Goal: Transaction & Acquisition: Book appointment/travel/reservation

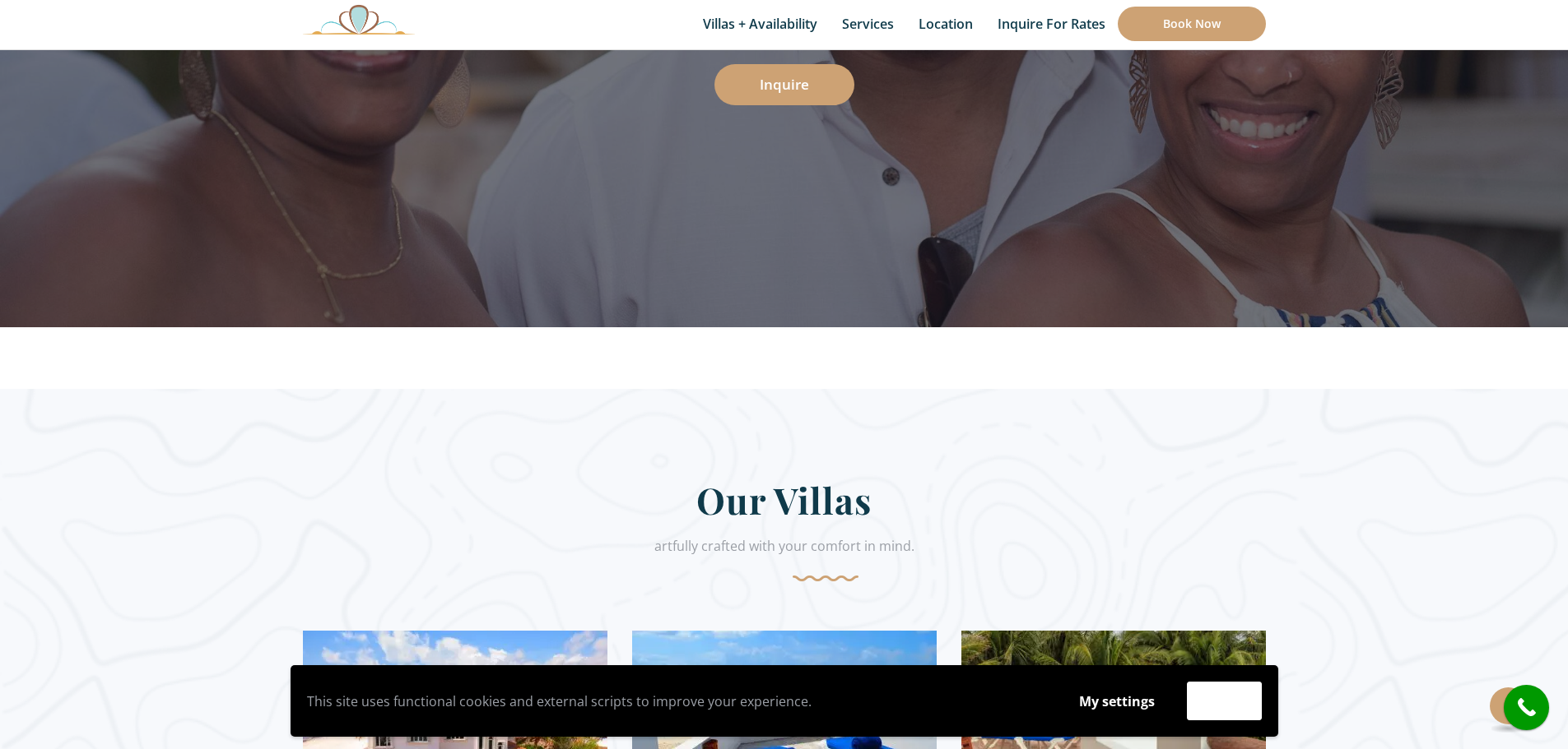
scroll to position [329, 0]
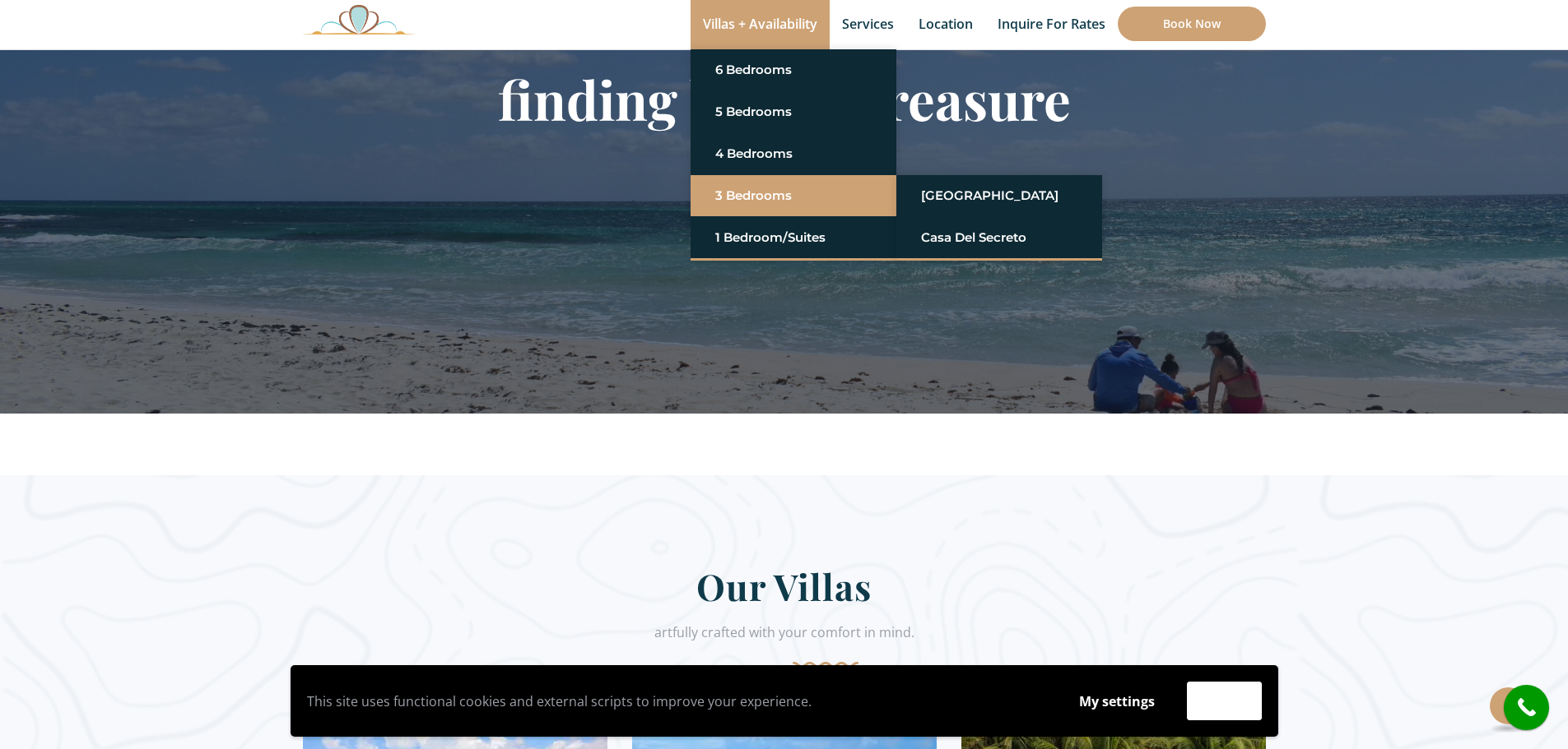
click at [751, 196] on link "3 Bedrooms" at bounding box center [794, 196] width 156 height 30
click at [997, 197] on link "[GEOGRAPHIC_DATA]" at bounding box center [999, 196] width 156 height 30
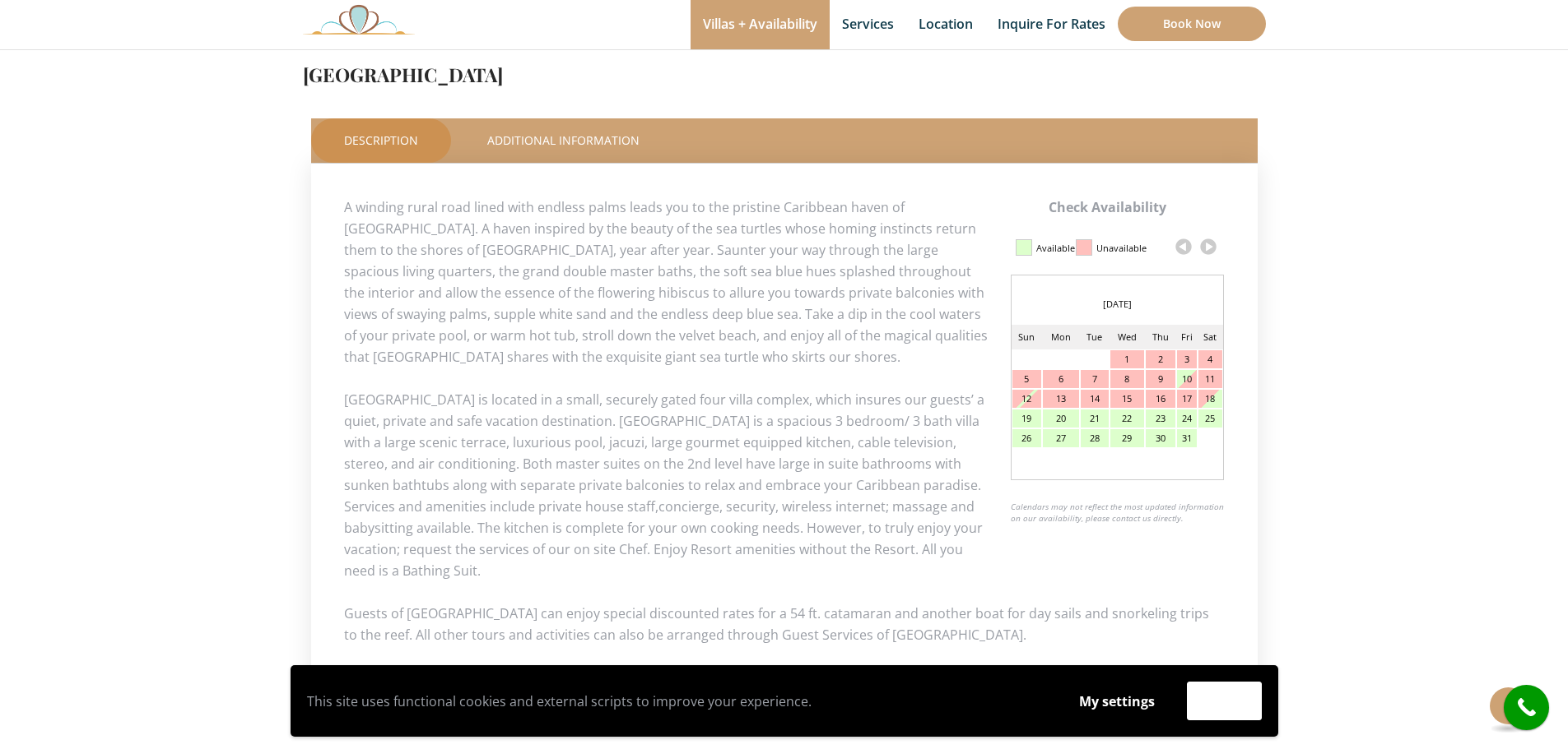
scroll to position [658, 0]
click at [1211, 244] on link at bounding box center [1209, 245] width 25 height 25
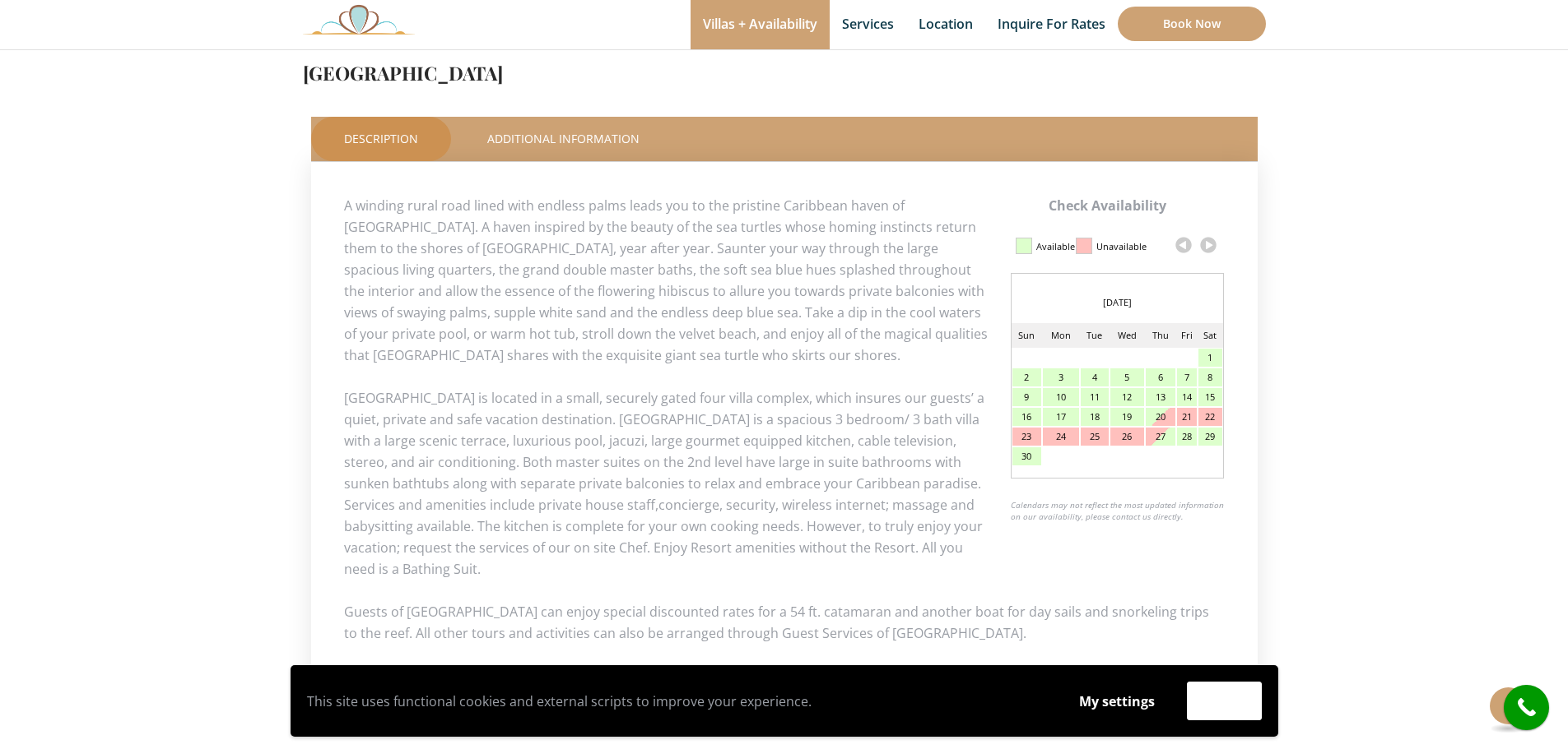
click at [1211, 244] on link at bounding box center [1209, 245] width 25 height 25
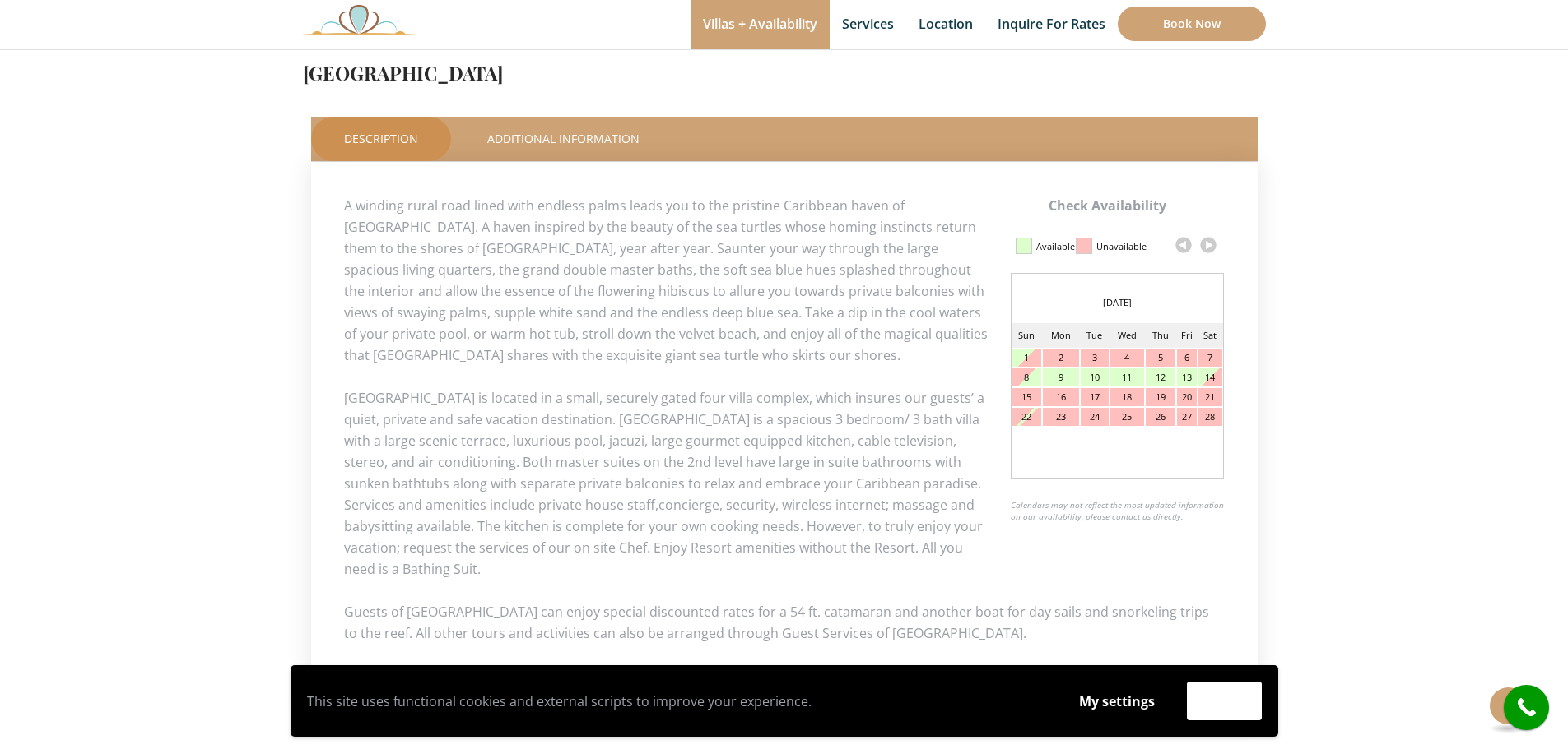
click at [1211, 244] on link at bounding box center [1209, 245] width 25 height 25
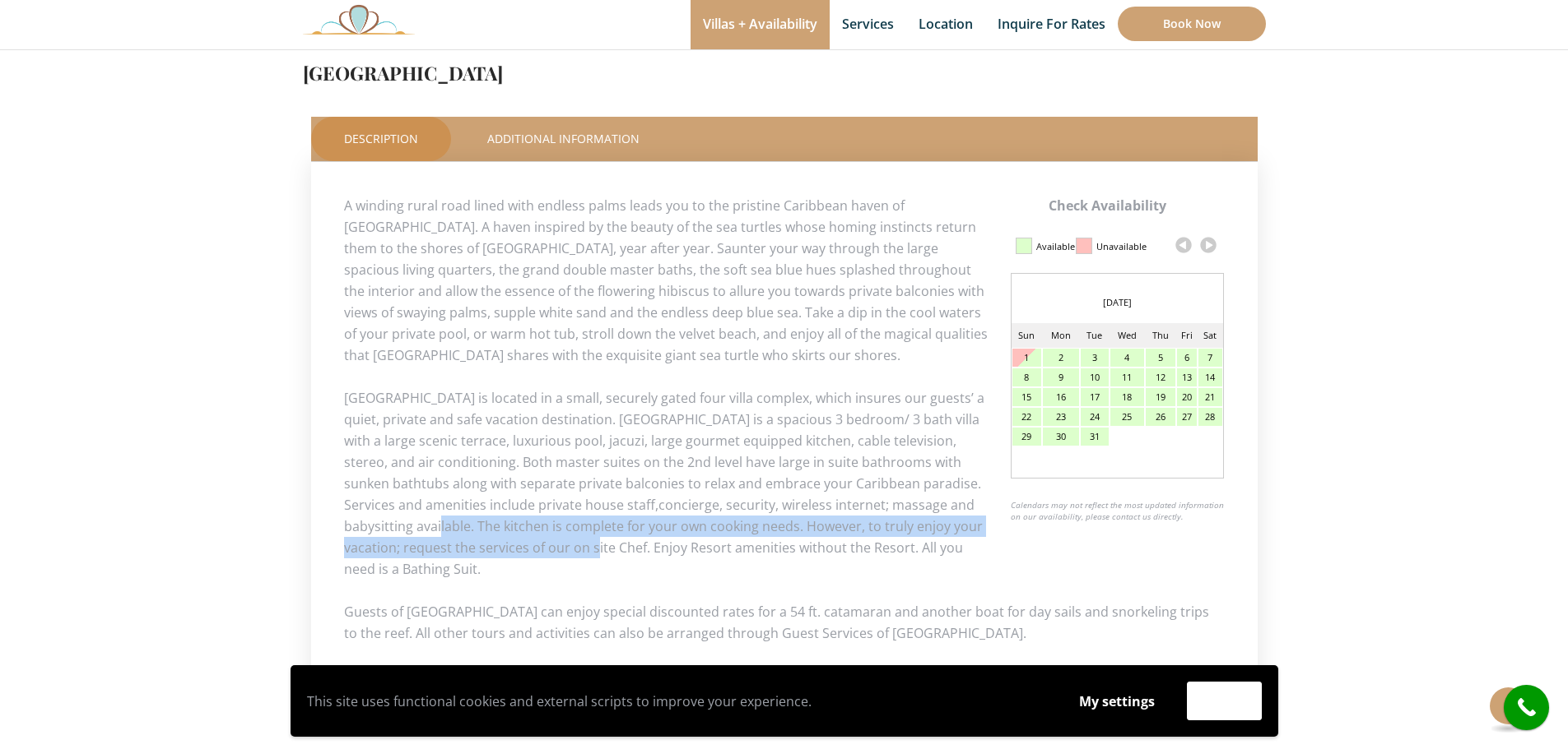
drag, startPoint x: 585, startPoint y: 549, endPoint x: 410, endPoint y: 521, distance: 177.2
click at [410, 521] on p "Villa Tortuga is located in a small, securely gated four villa complex, which i…" at bounding box center [784, 484] width 881 height 193
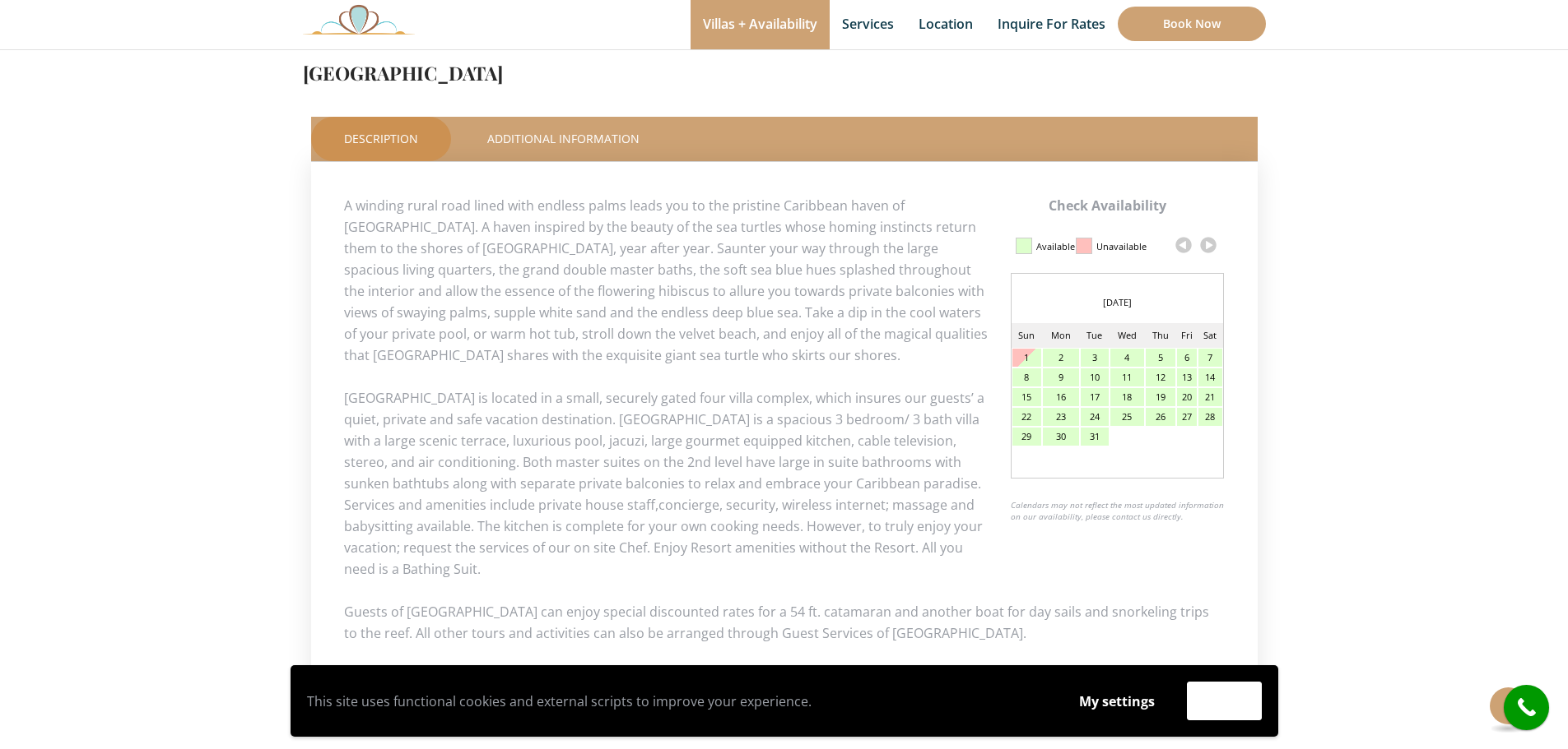
click at [590, 569] on p "Villa Tortuga is located in a small, securely gated four villa complex, which i…" at bounding box center [784, 484] width 881 height 193
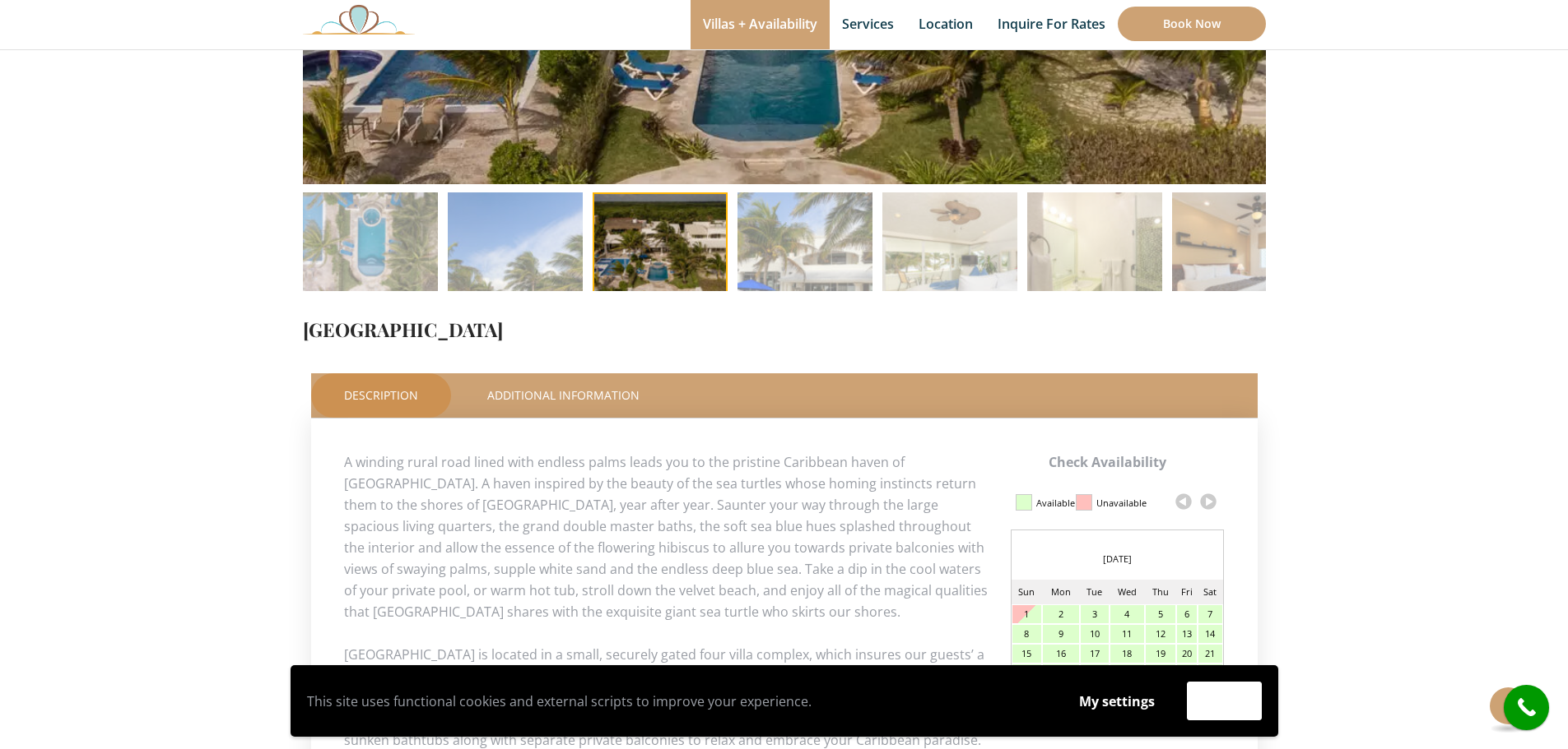
scroll to position [329, 0]
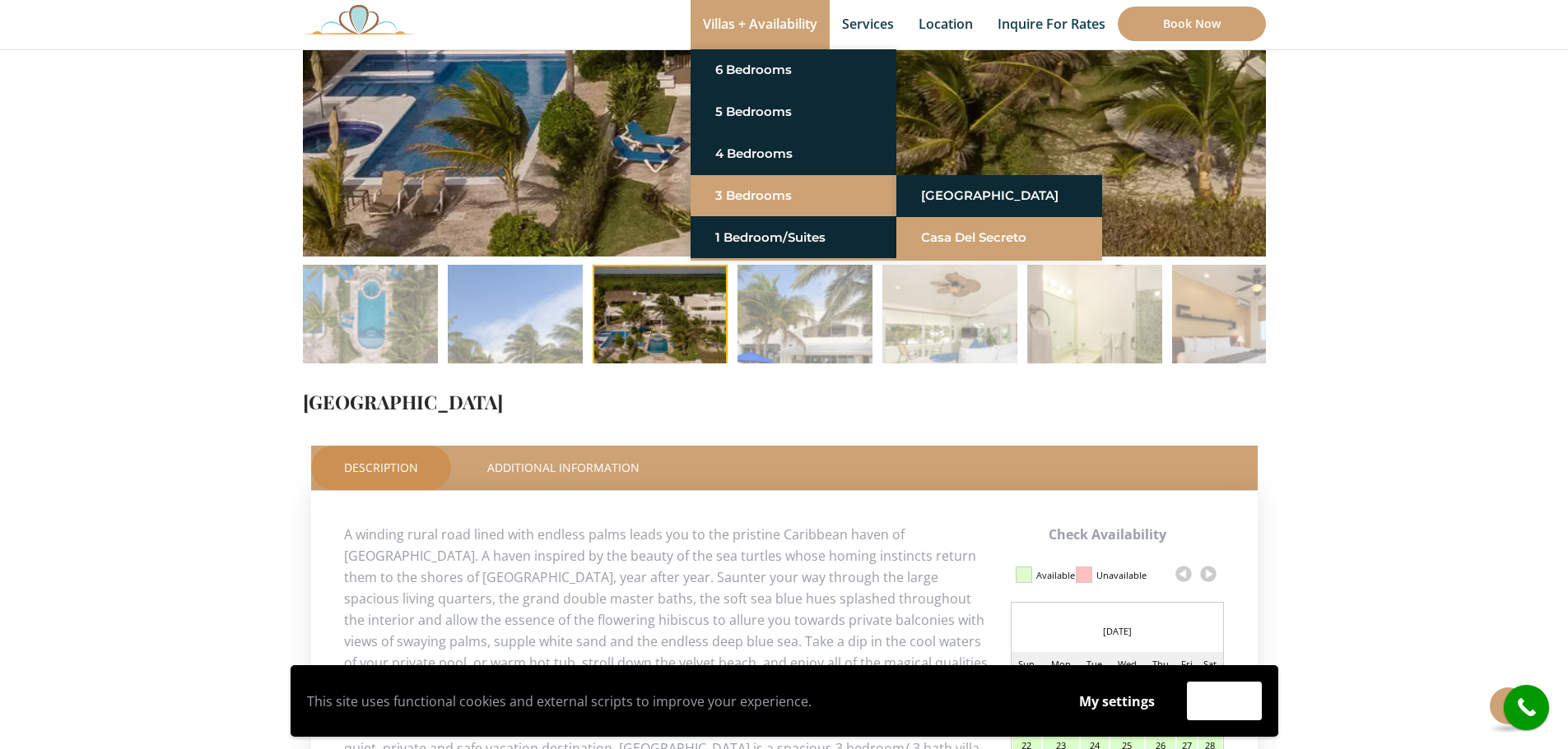
click at [943, 233] on link "Casa del Secreto" at bounding box center [999, 238] width 156 height 30
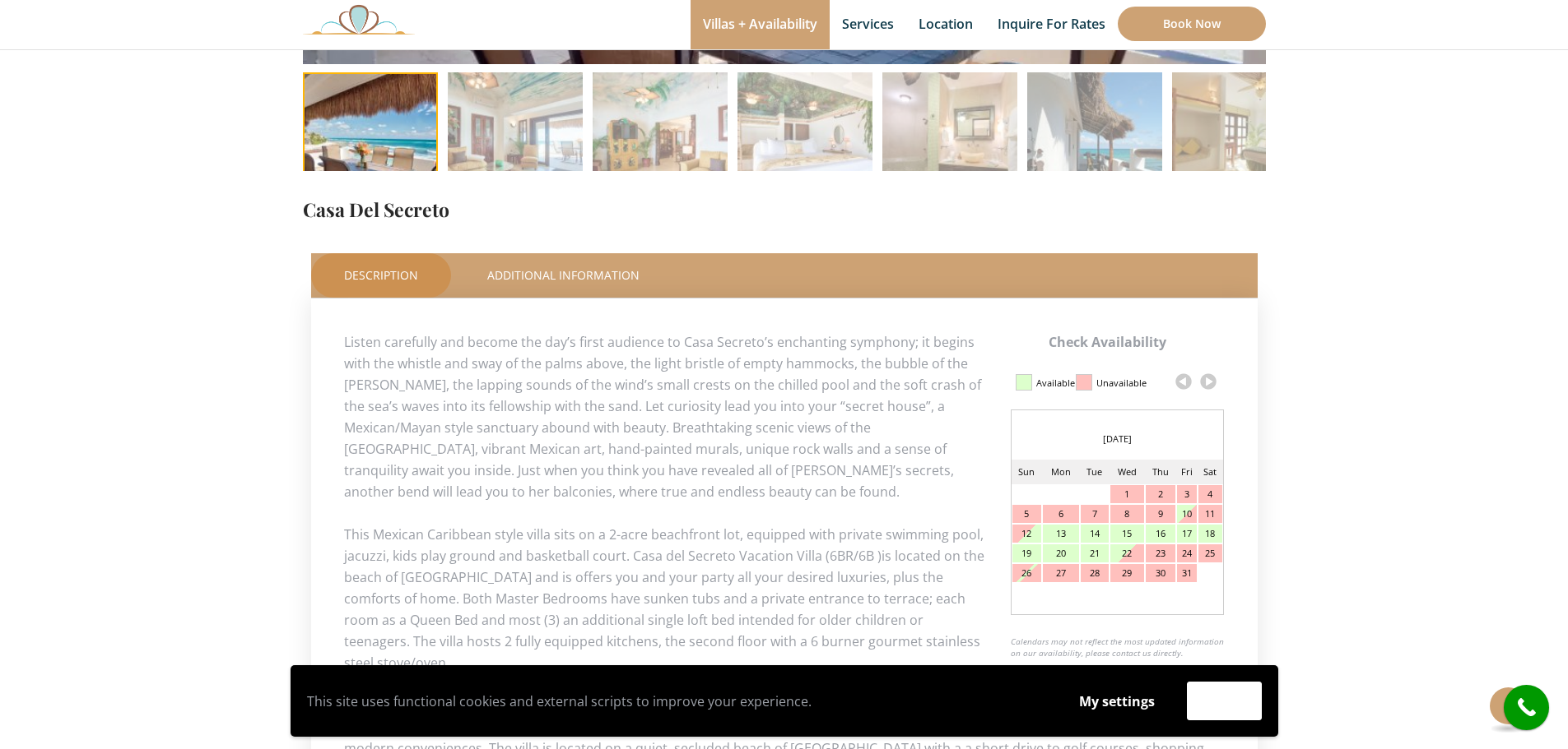
scroll to position [741, 0]
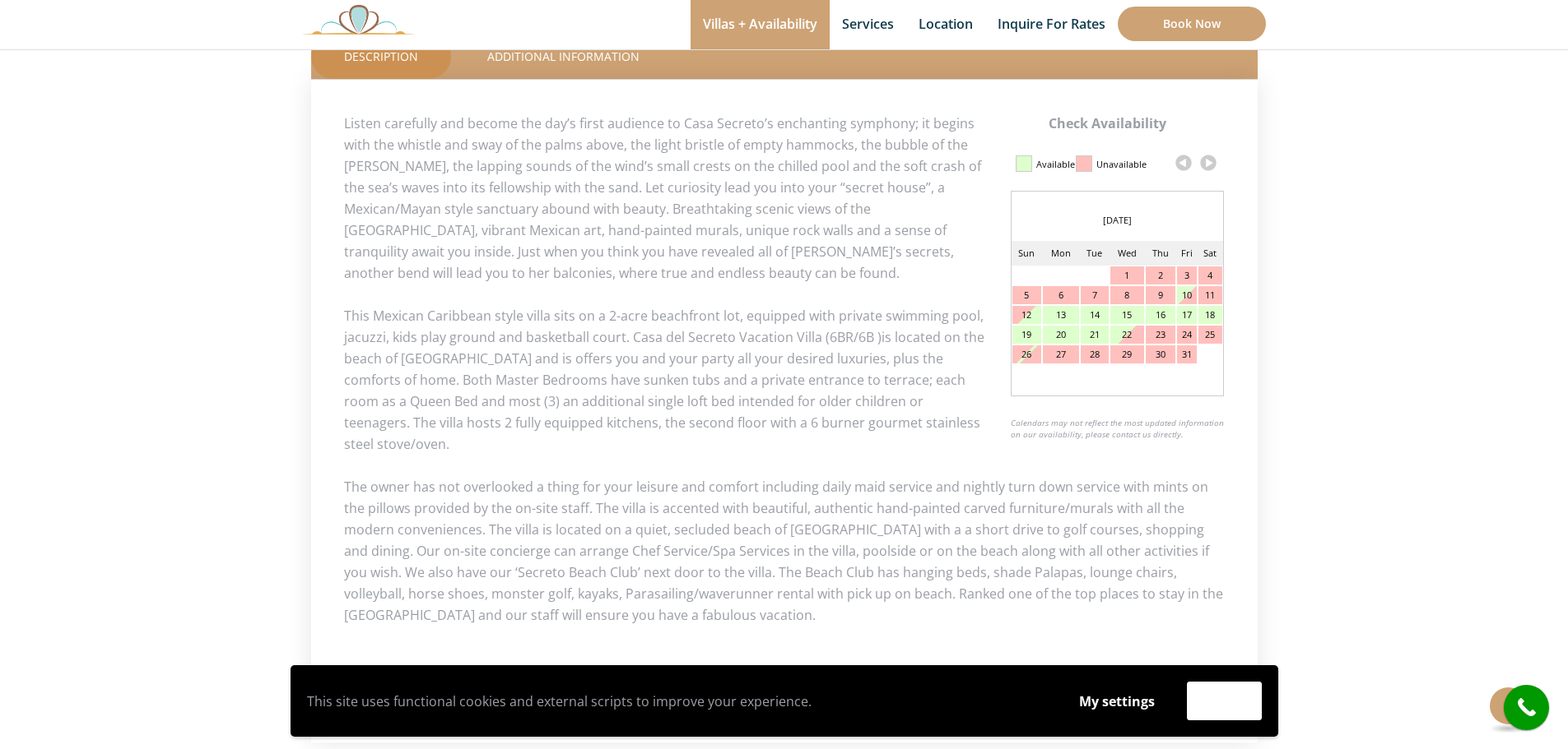
click at [1208, 164] on link at bounding box center [1209, 163] width 25 height 25
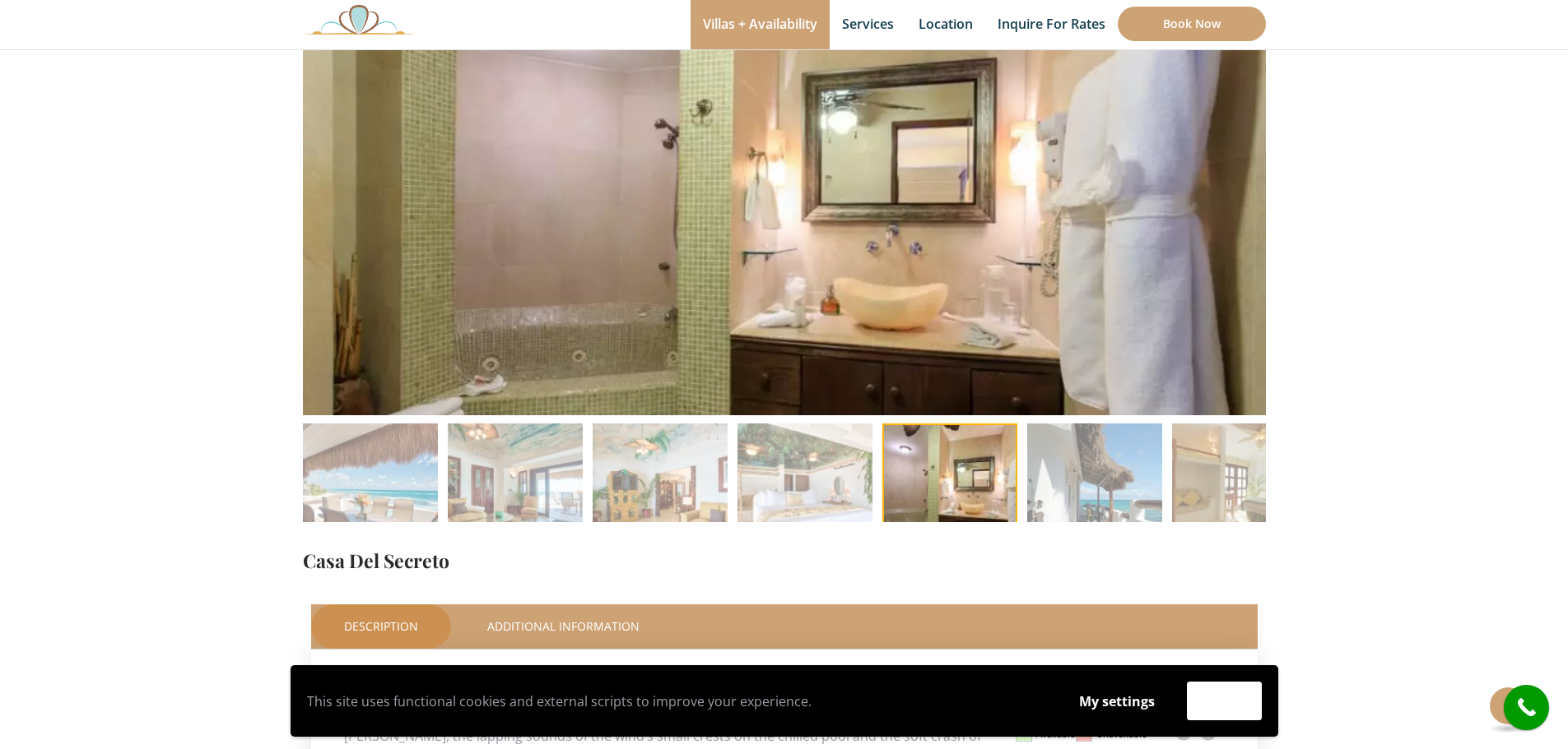
scroll to position [247, 0]
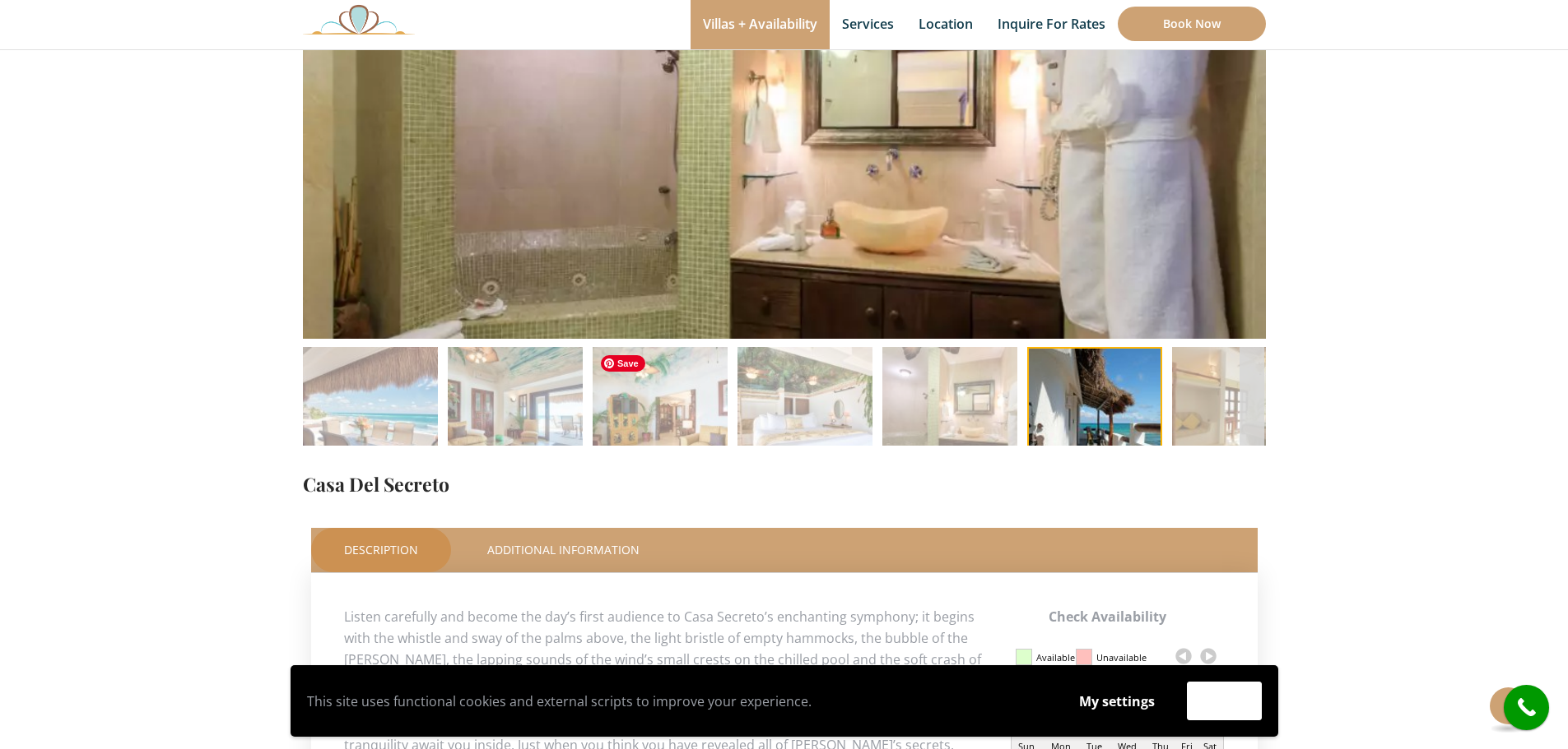
click at [639, 422] on img at bounding box center [660, 415] width 135 height 135
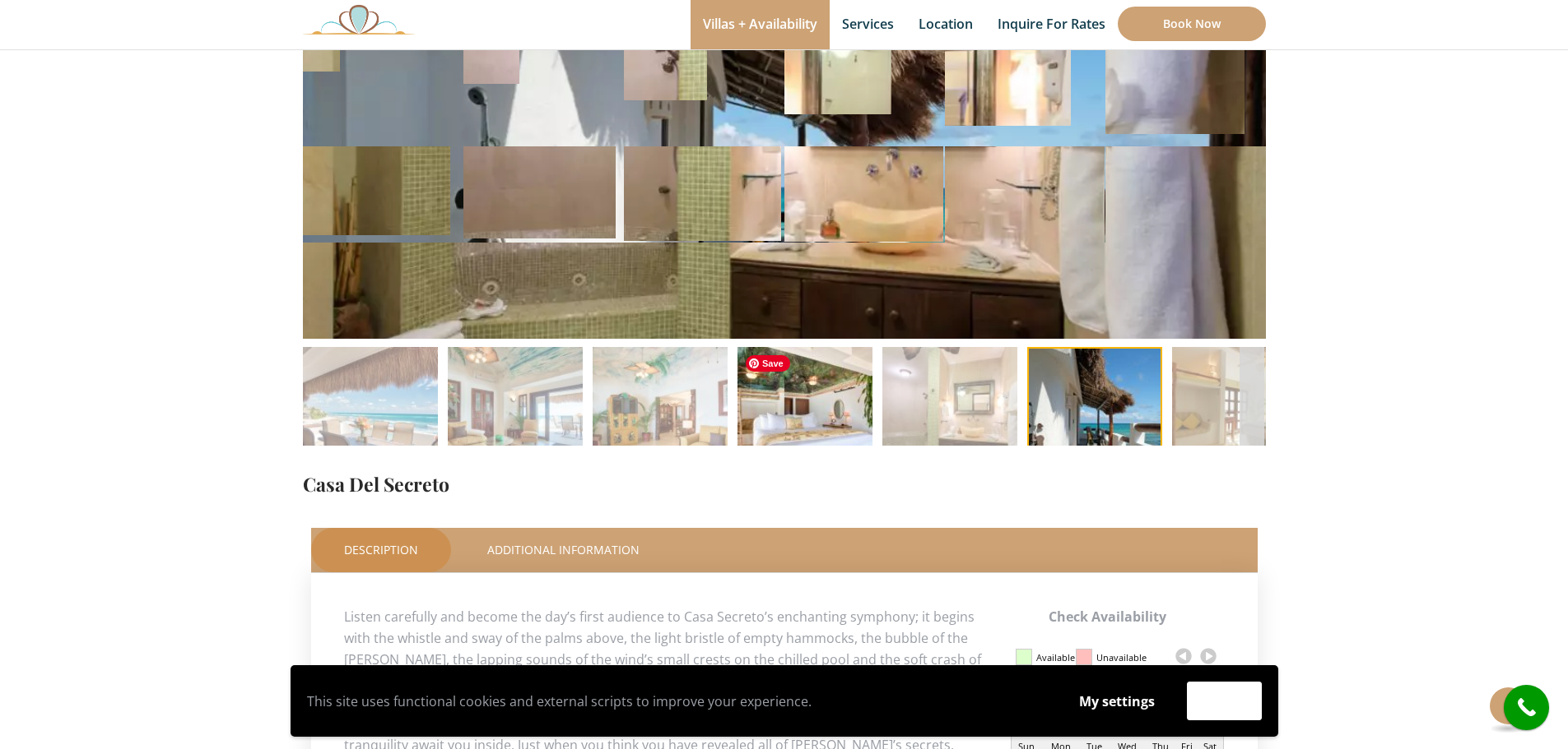
click at [799, 415] on img at bounding box center [805, 415] width 135 height 135
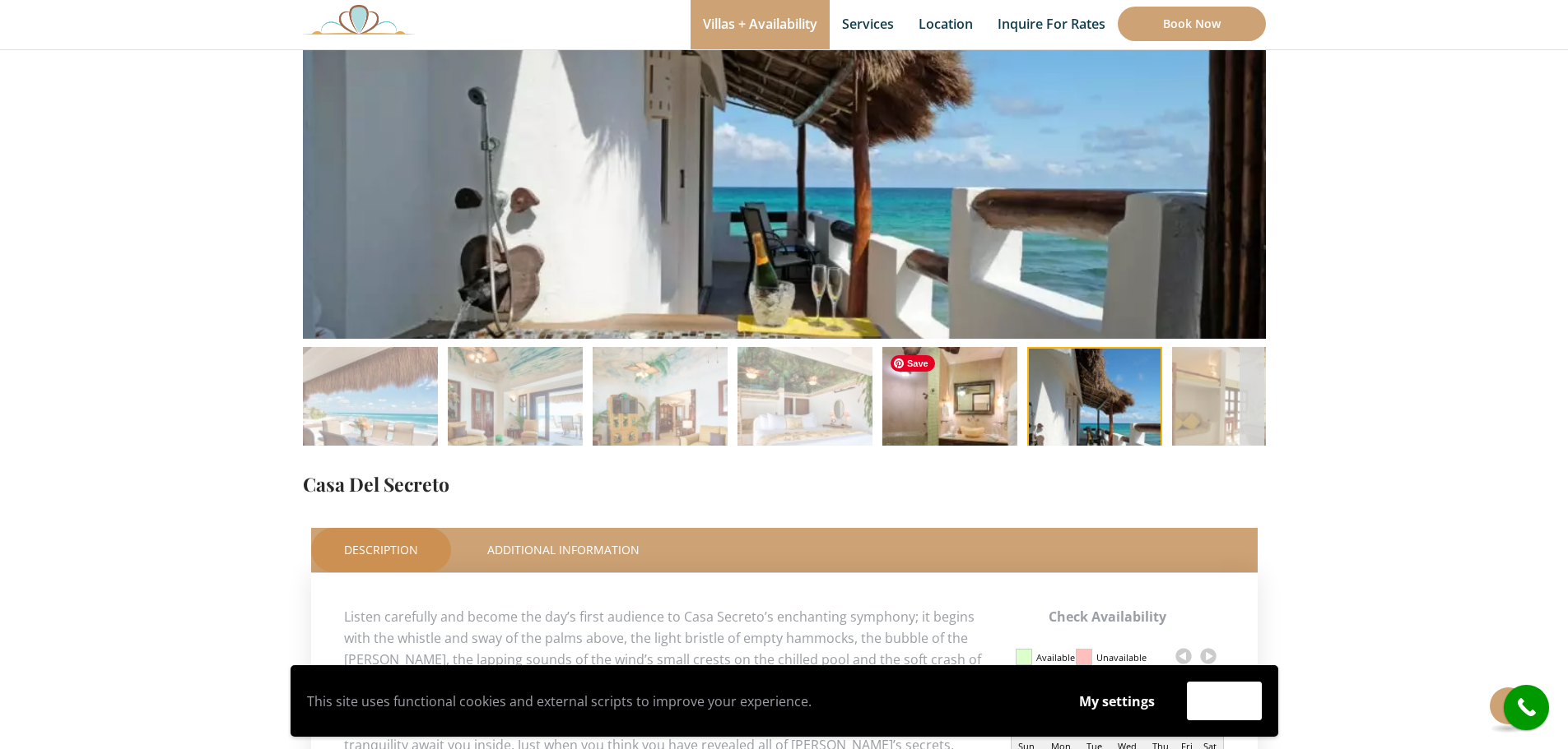
drag, startPoint x: 928, startPoint y: 416, endPoint x: 983, endPoint y: 417, distance: 55.0
click at [929, 416] on img at bounding box center [950, 415] width 135 height 135
click at [1093, 415] on img at bounding box center [1095, 415] width 135 height 135
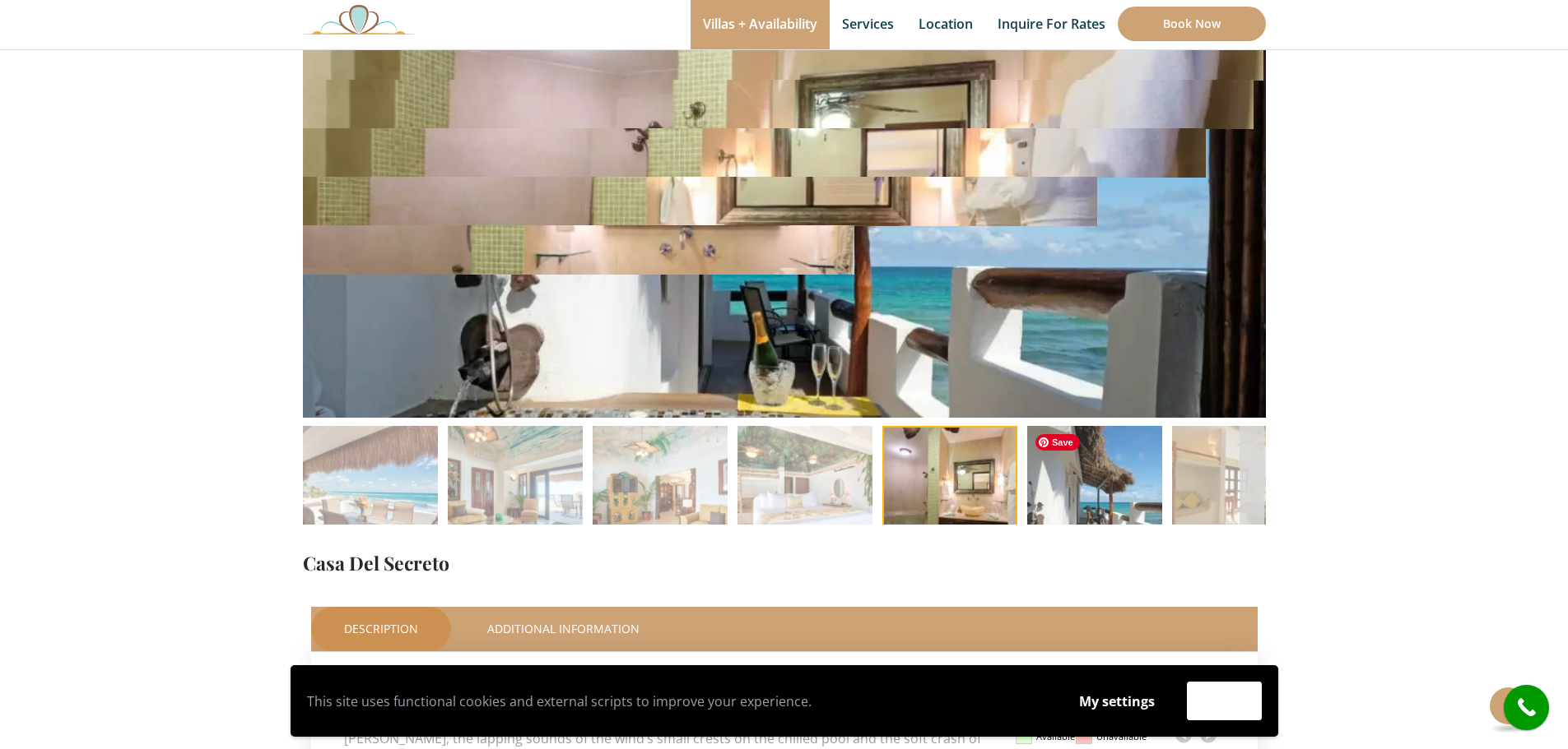
scroll to position [82, 0]
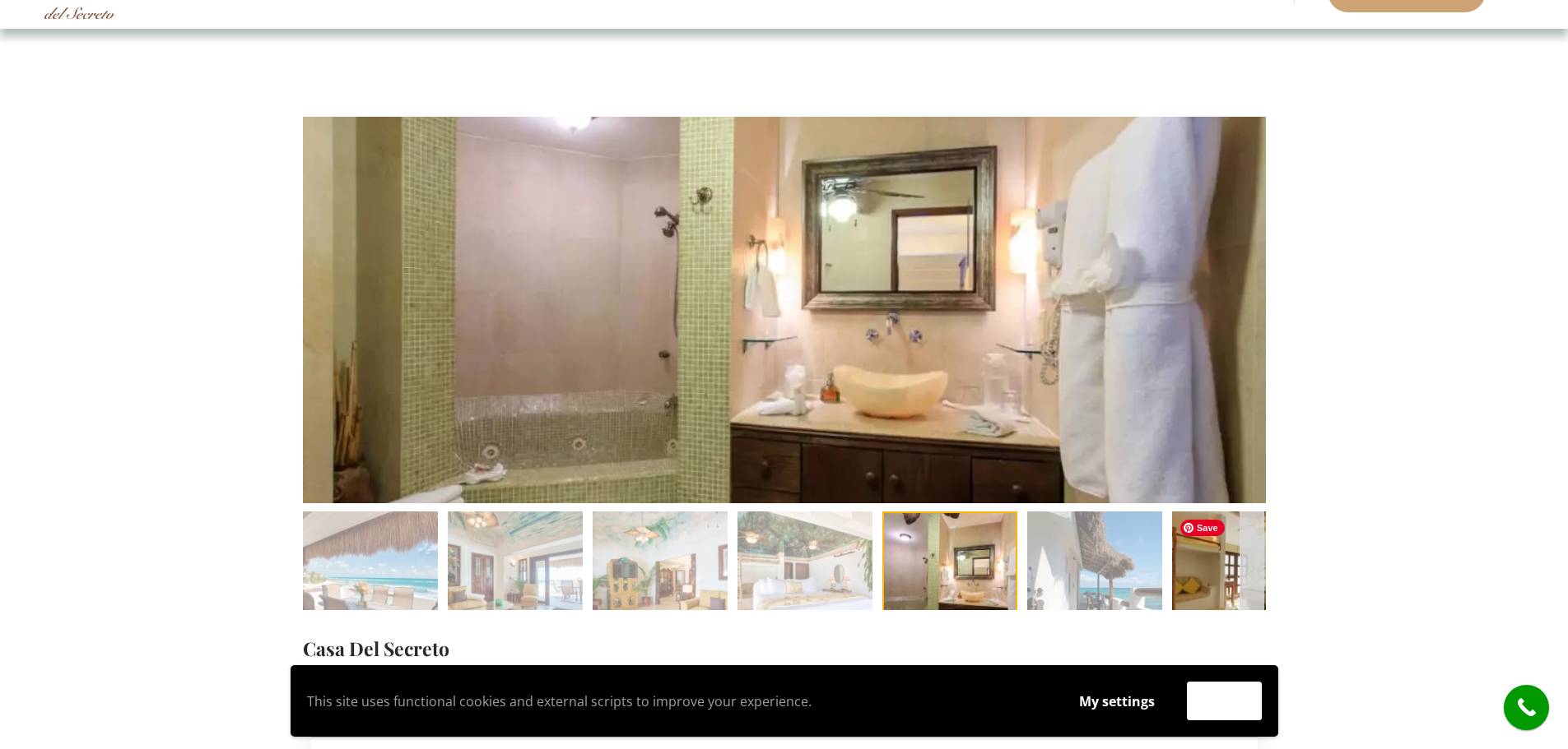
click at [1197, 569] on img at bounding box center [1239, 579] width 135 height 135
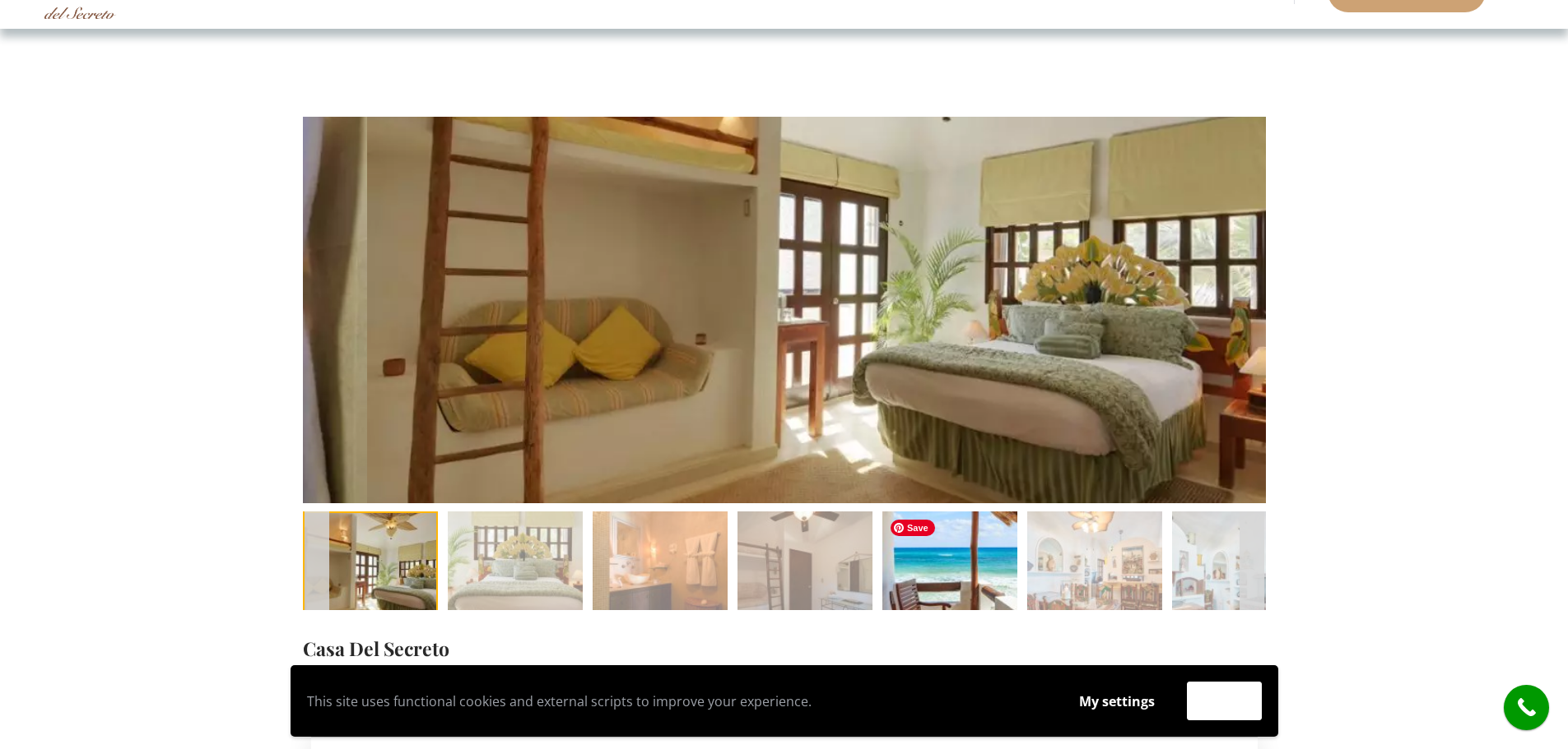
click at [953, 576] on img at bounding box center [950, 579] width 135 height 135
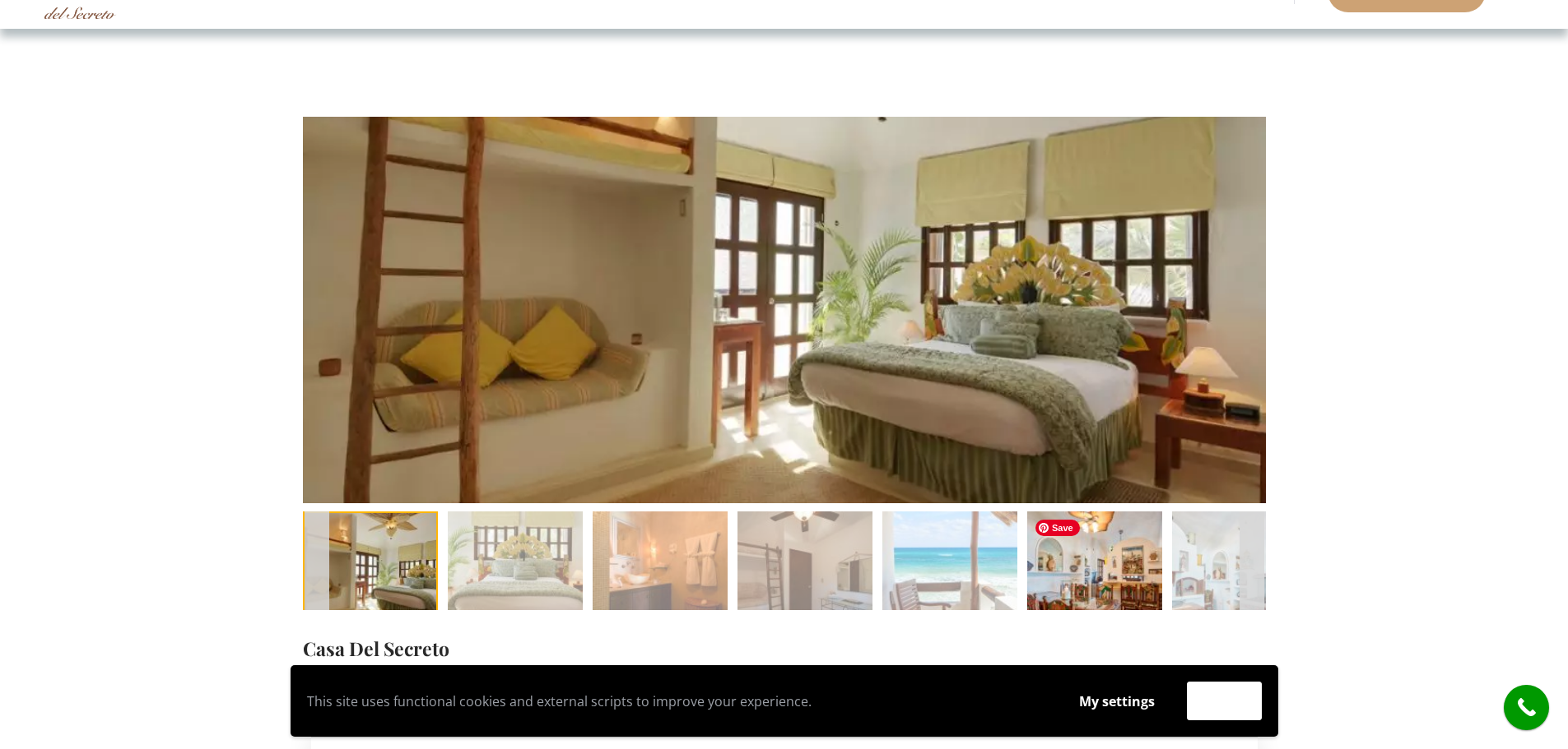
click at [1079, 577] on img at bounding box center [1095, 579] width 135 height 135
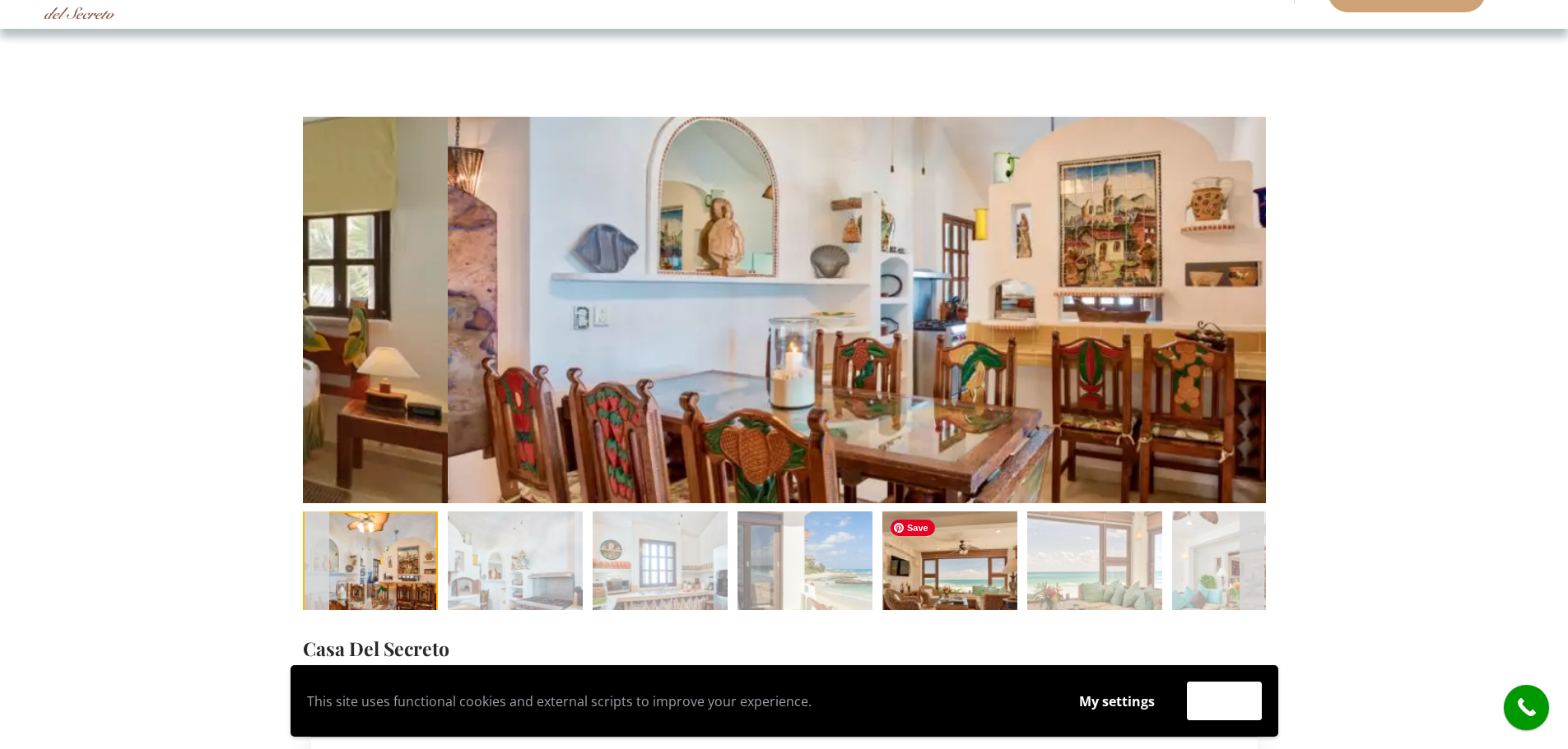
click at [943, 564] on img at bounding box center [950, 579] width 135 height 135
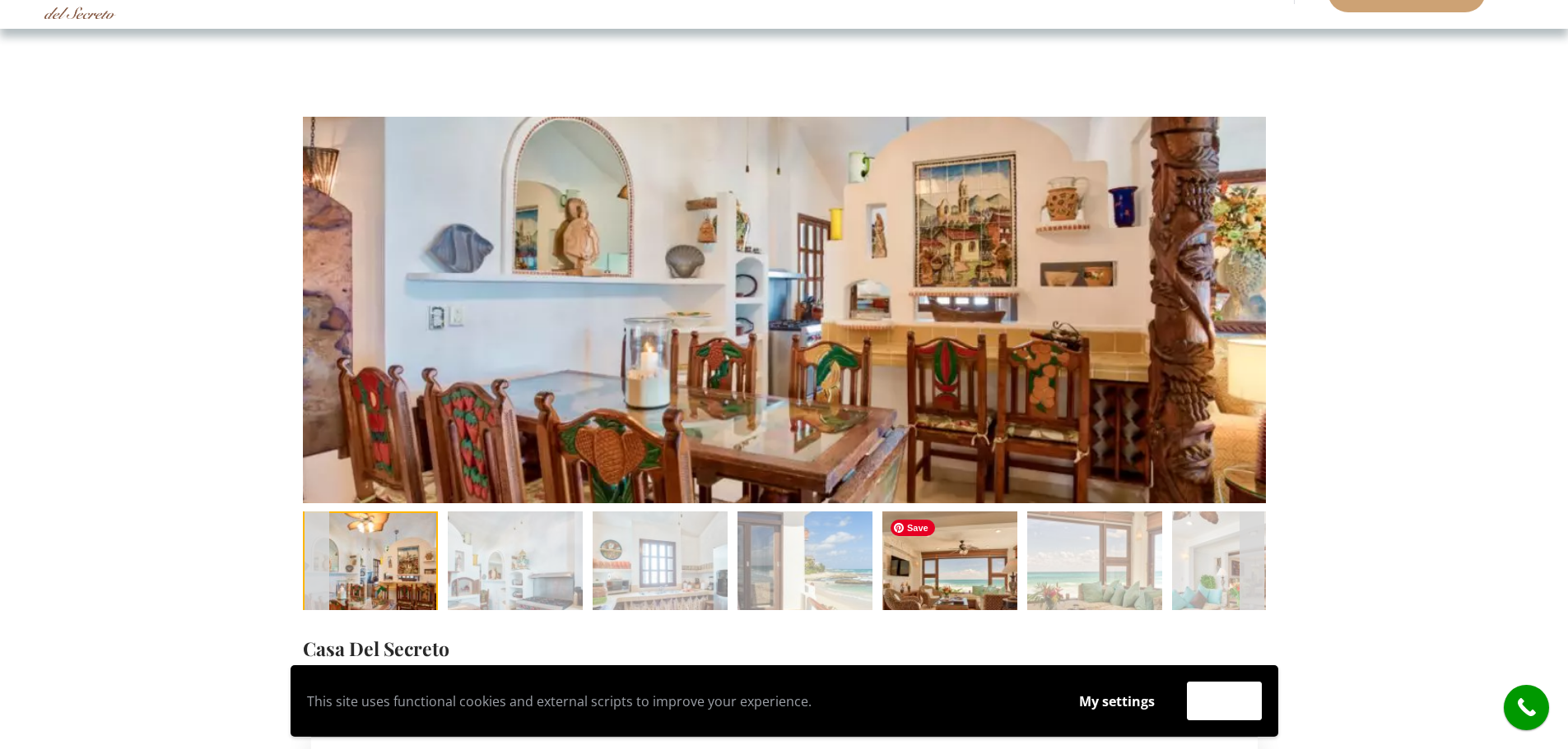
click at [953, 565] on img at bounding box center [950, 579] width 135 height 135
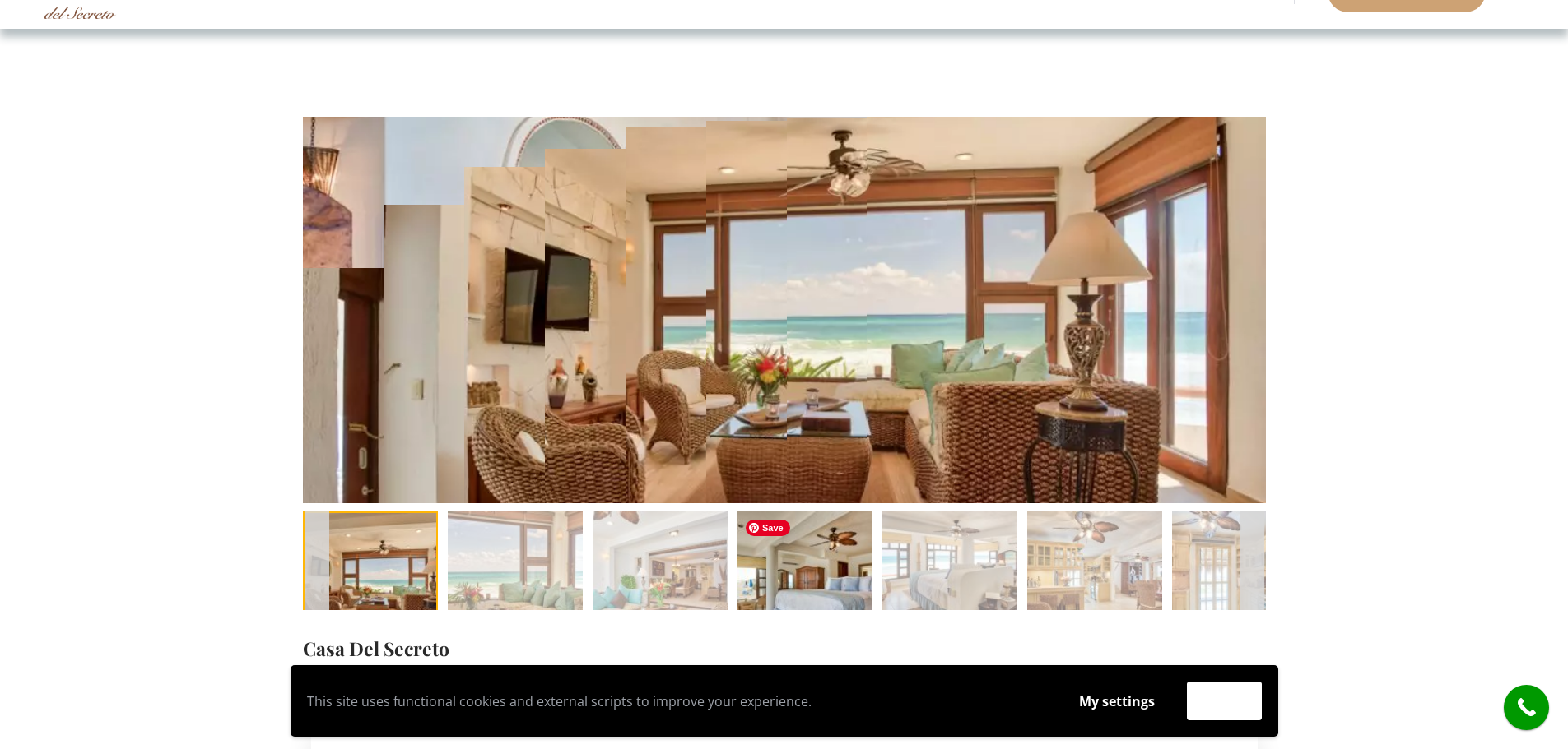
click at [818, 577] on img at bounding box center [805, 579] width 135 height 135
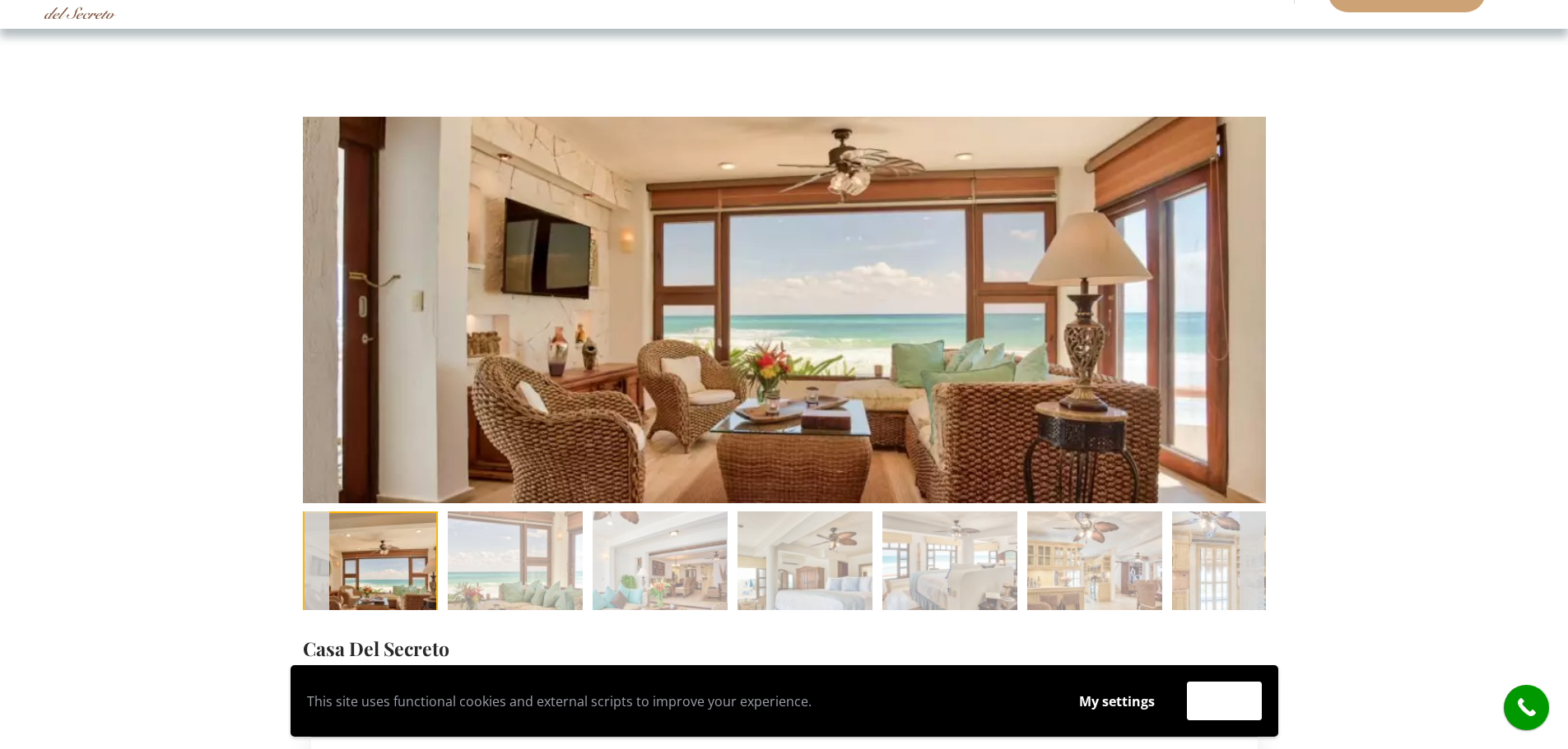
click at [1249, 569] on div at bounding box center [1252, 561] width 25 height 33
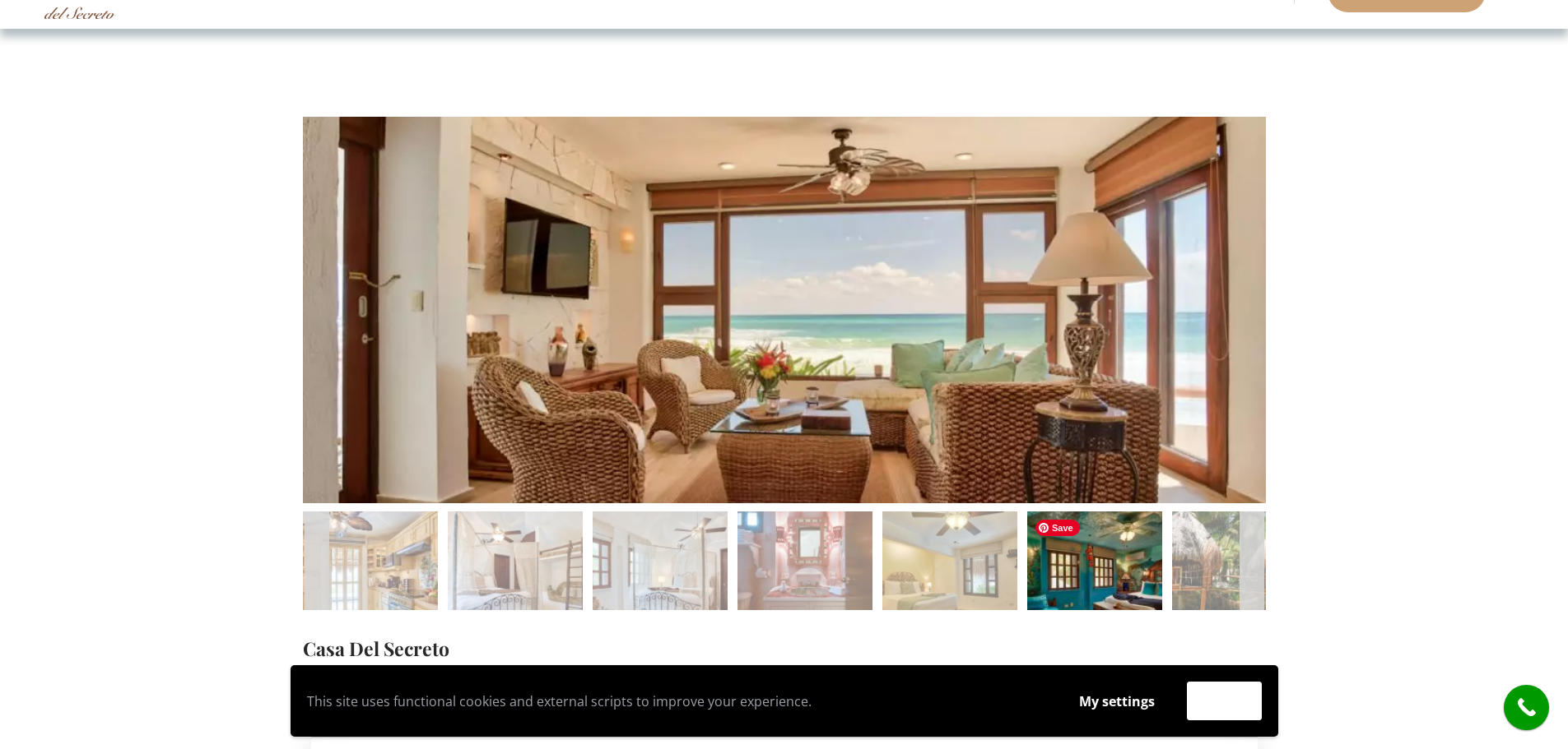
click at [1083, 584] on img at bounding box center [1095, 579] width 135 height 135
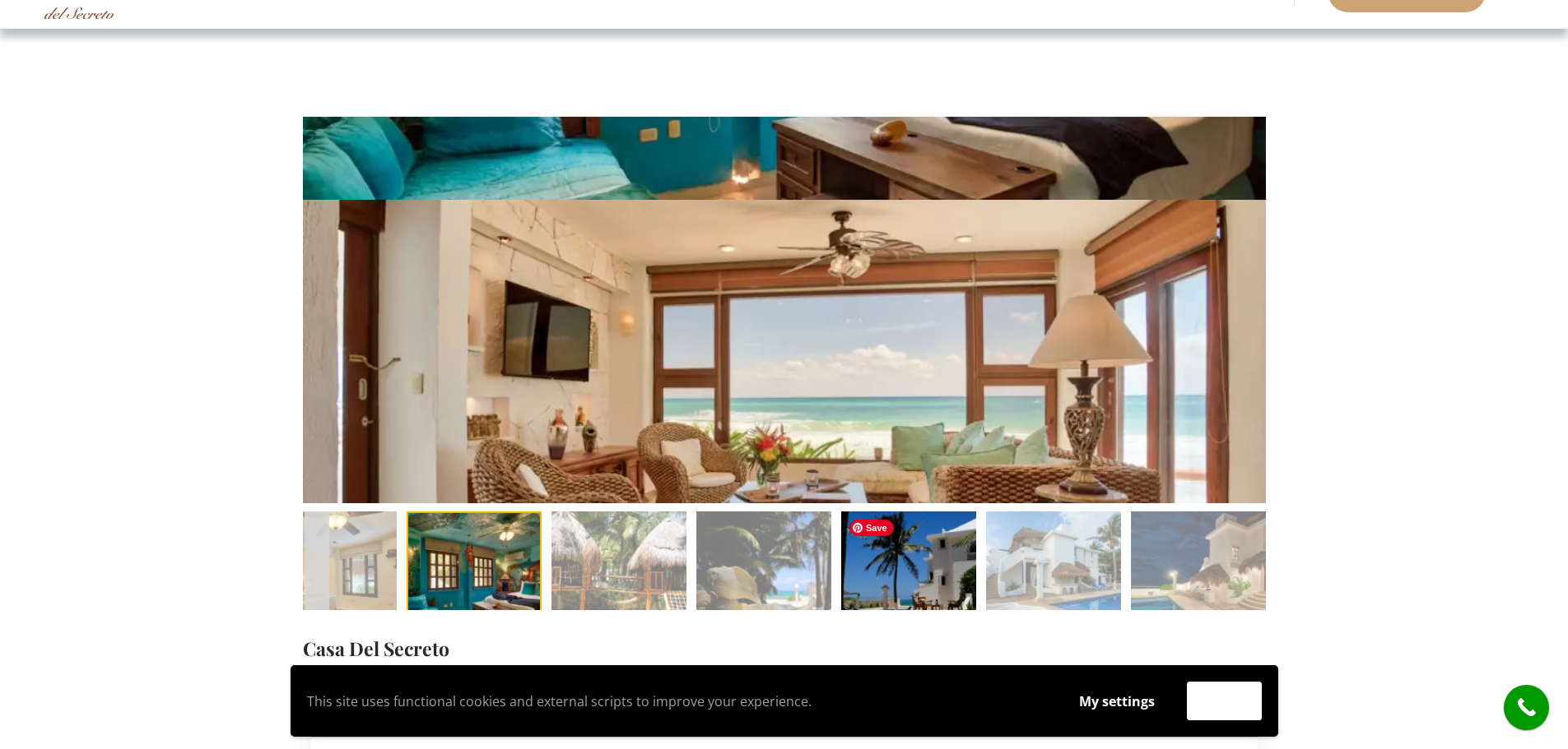
click at [916, 577] on img at bounding box center [908, 579] width 135 height 135
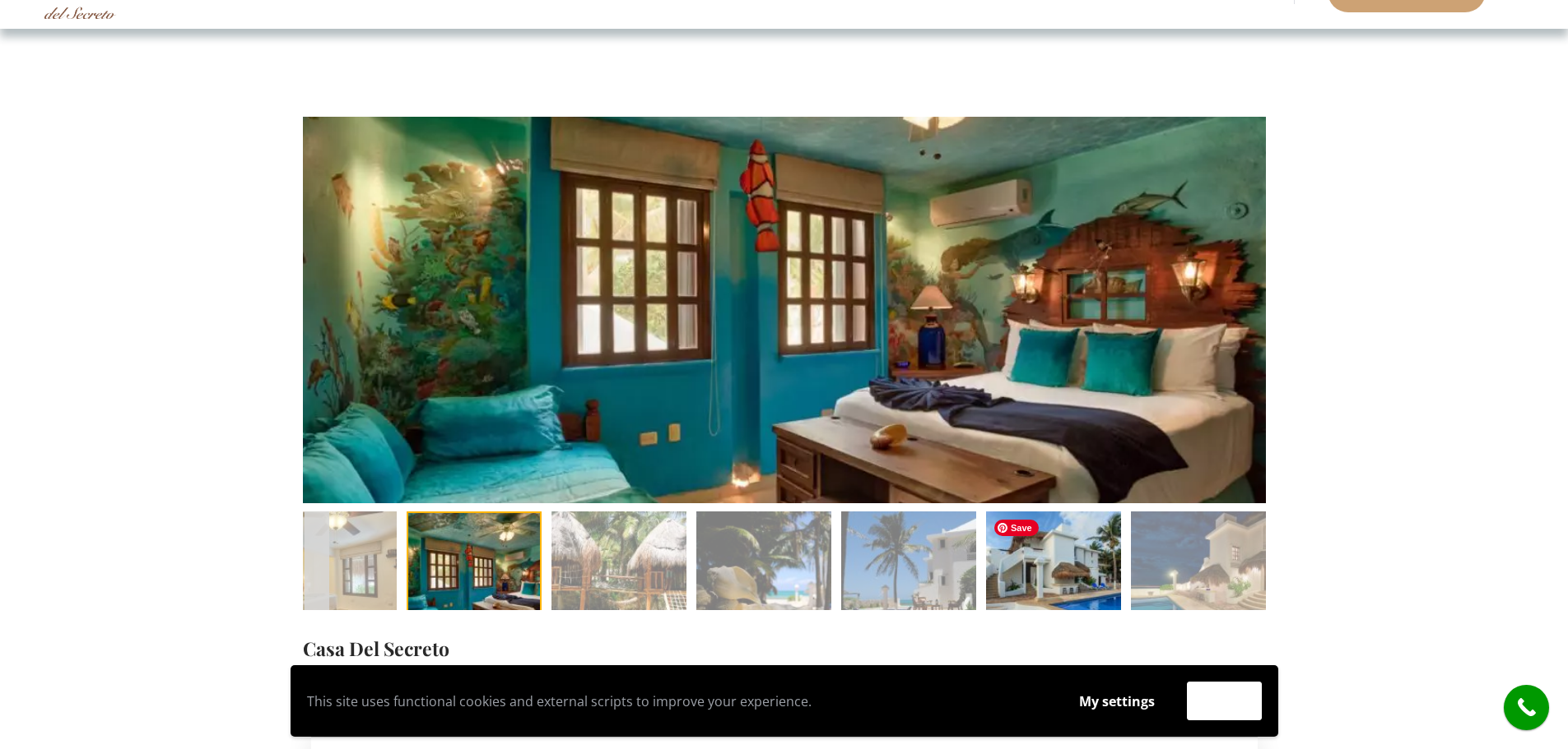
click at [1046, 577] on img at bounding box center [1053, 579] width 135 height 135
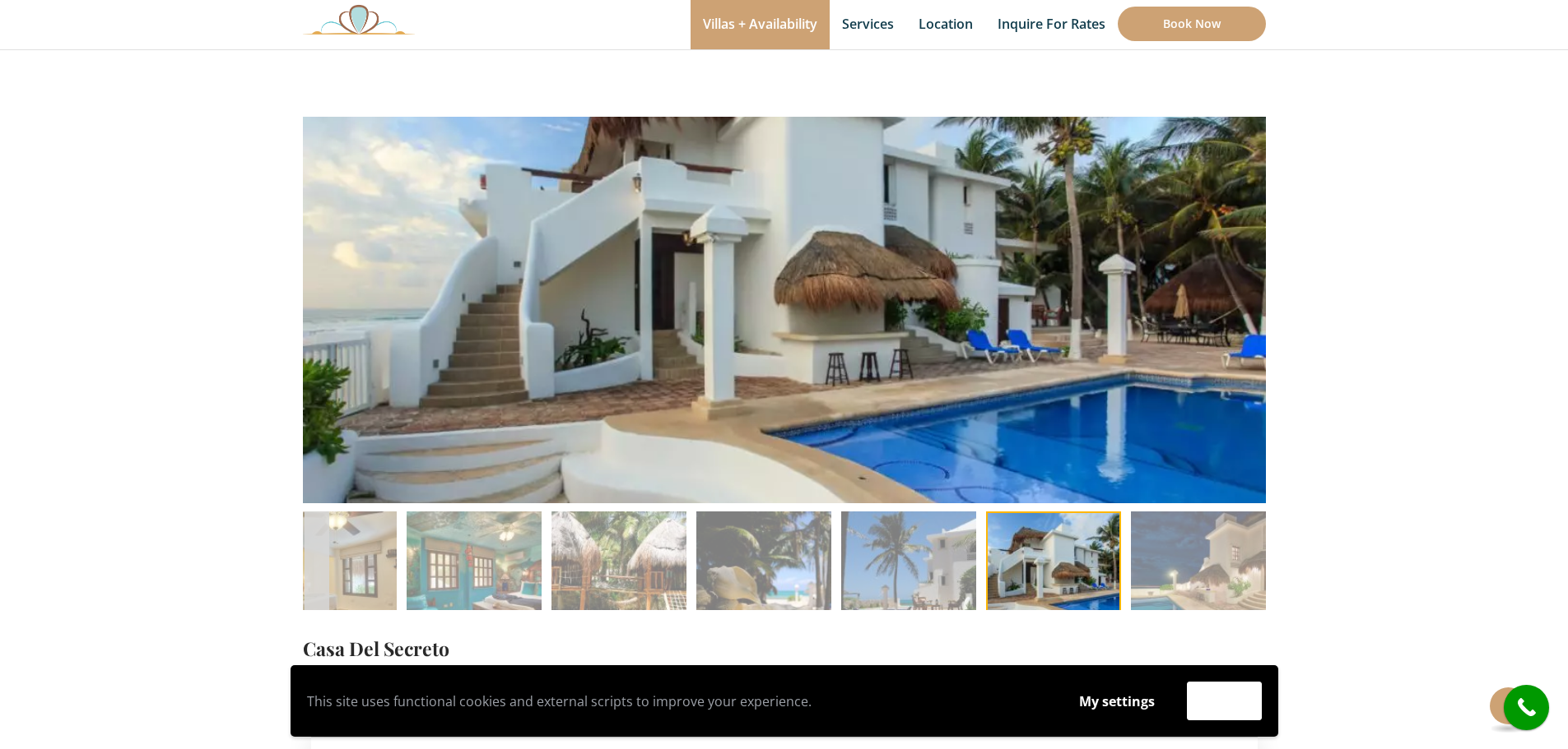
scroll to position [165, 0]
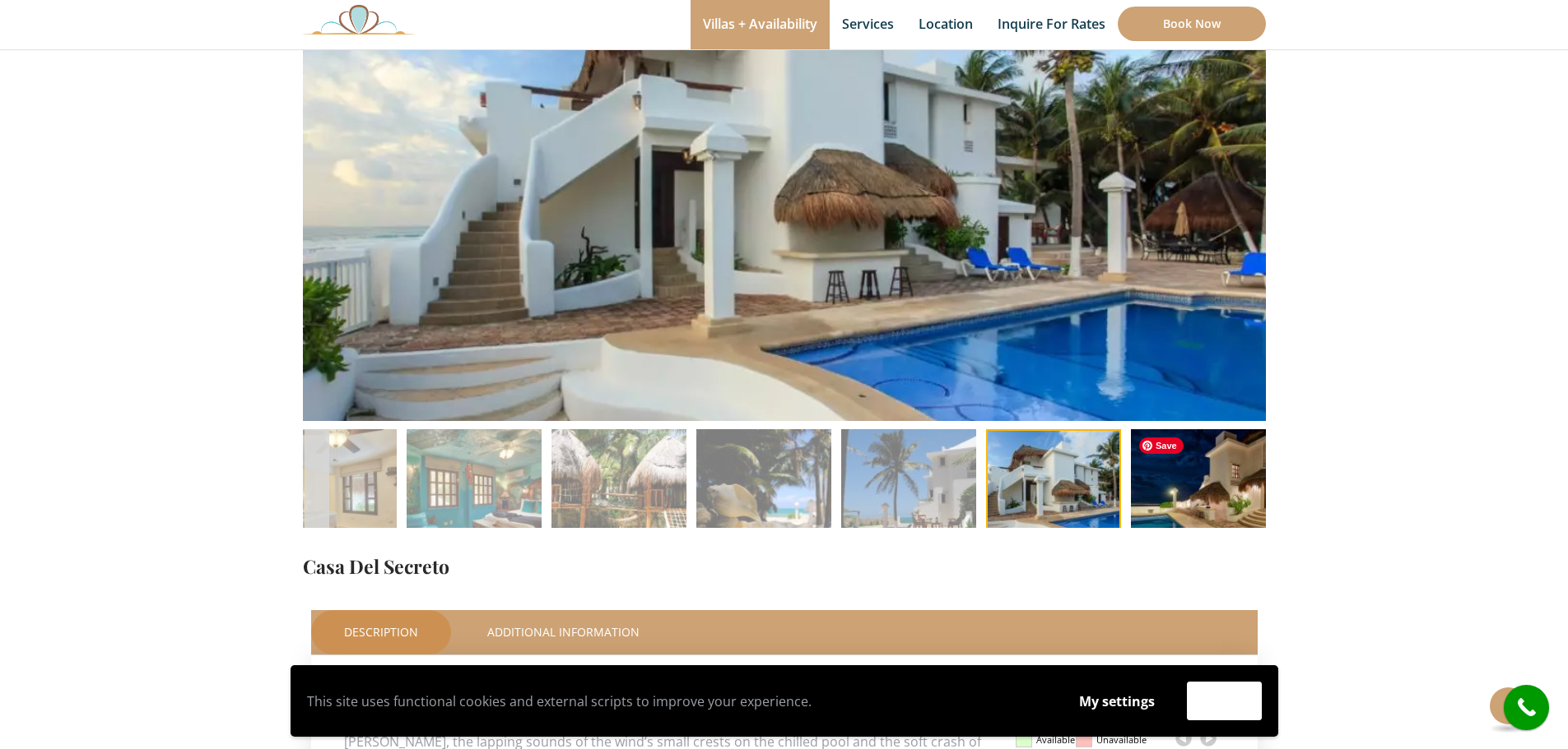
click at [1148, 500] on img at bounding box center [1199, 497] width 135 height 135
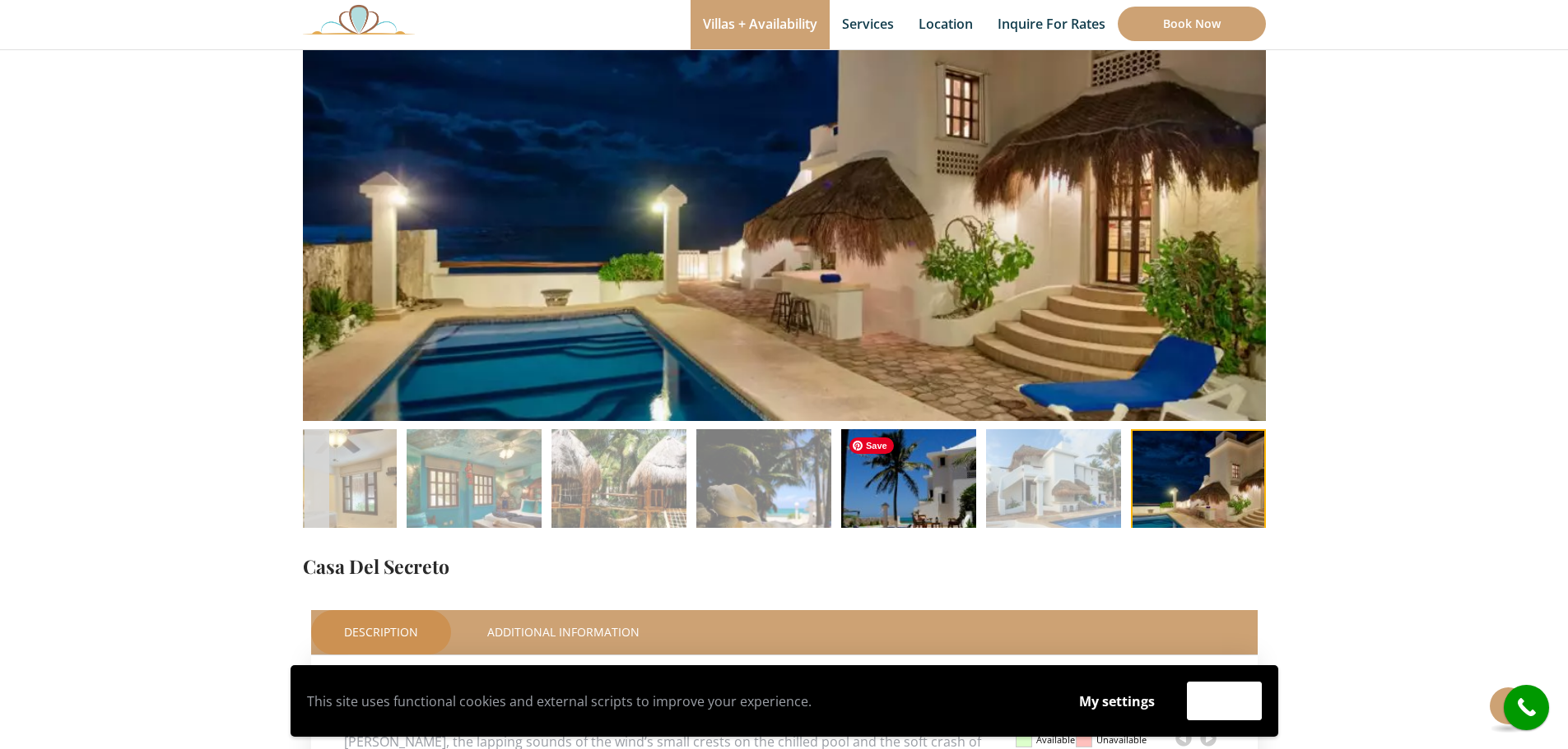
click at [912, 504] on img at bounding box center [908, 497] width 135 height 135
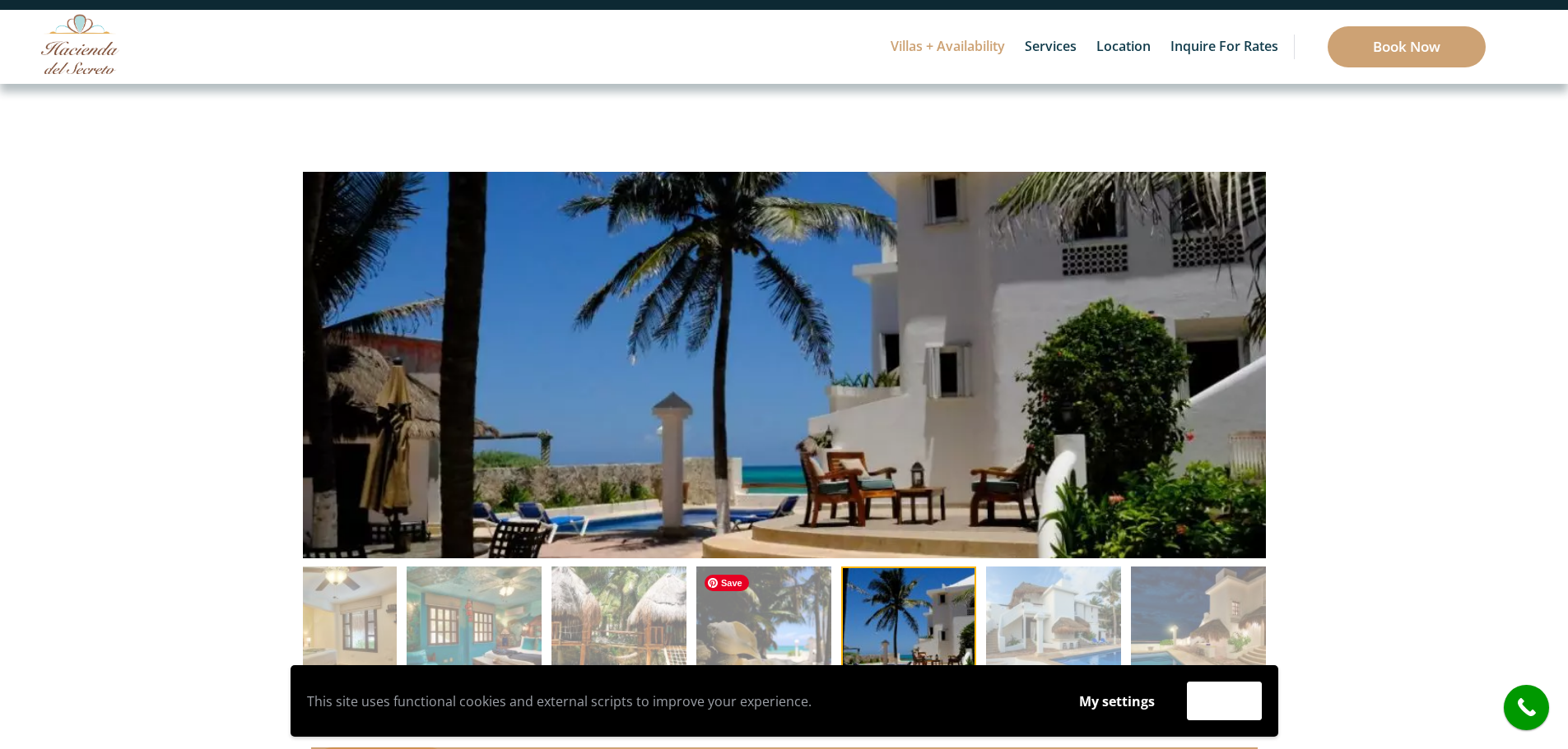
scroll to position [0, 0]
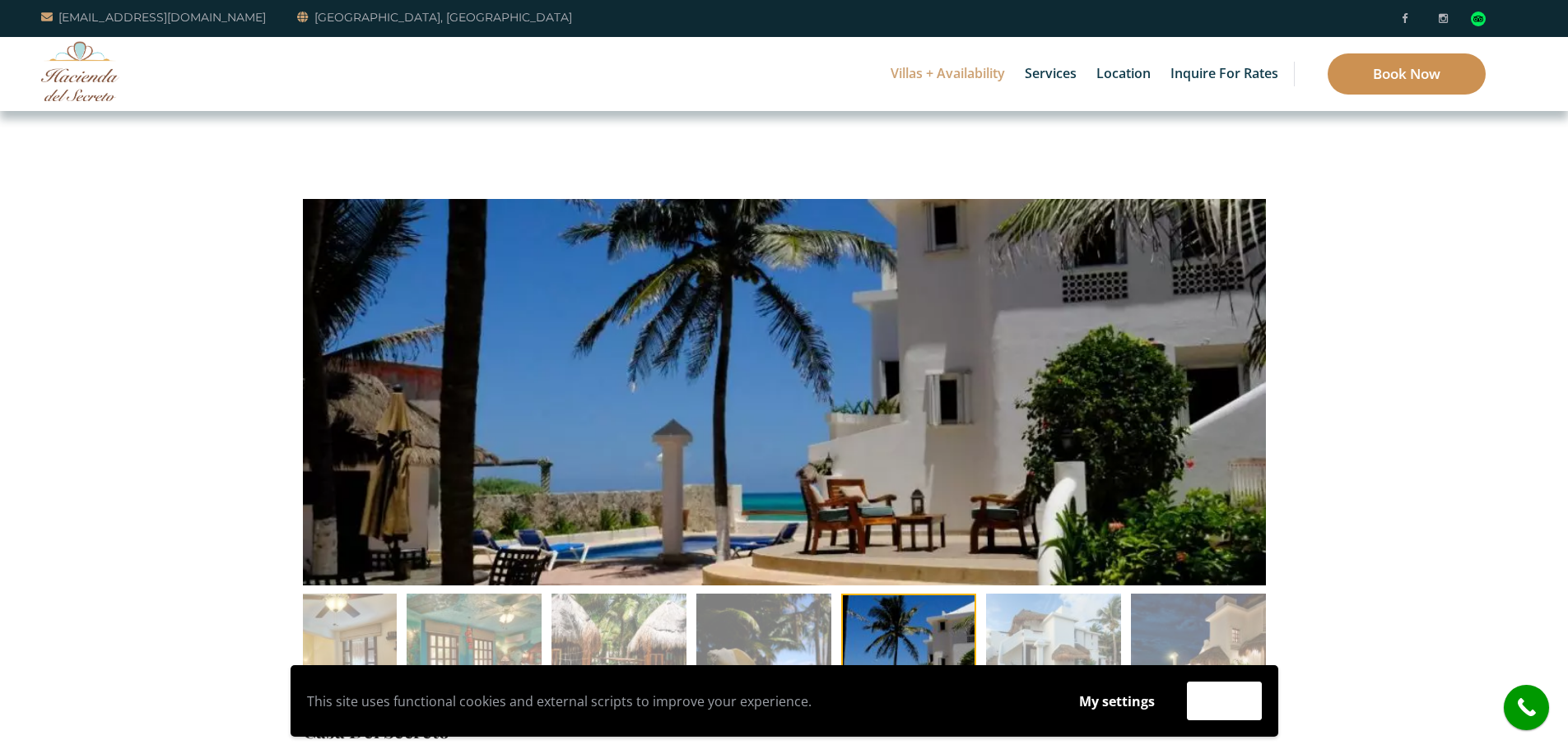
click at [1417, 71] on link "Book Now" at bounding box center [1407, 73] width 158 height 41
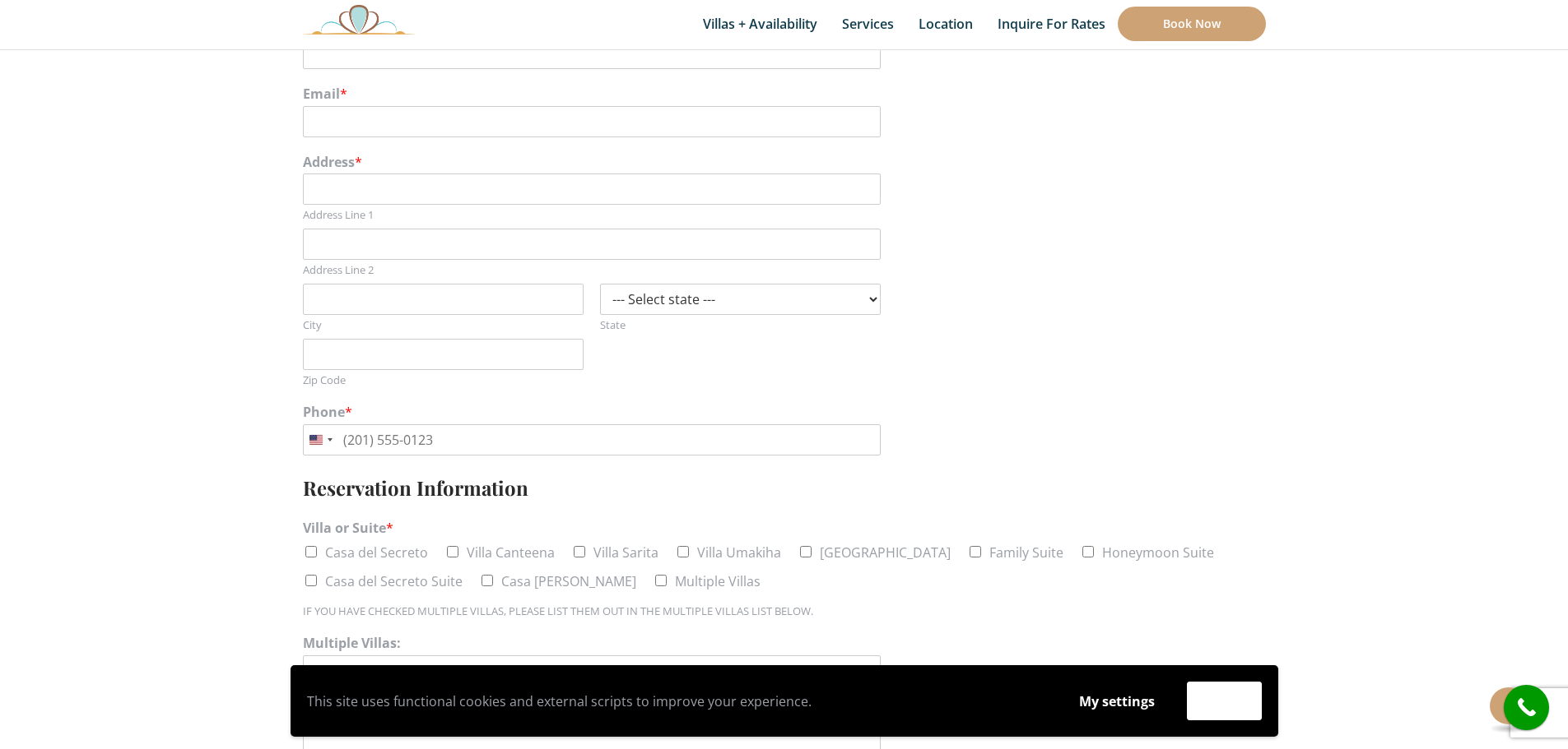
scroll to position [494, 0]
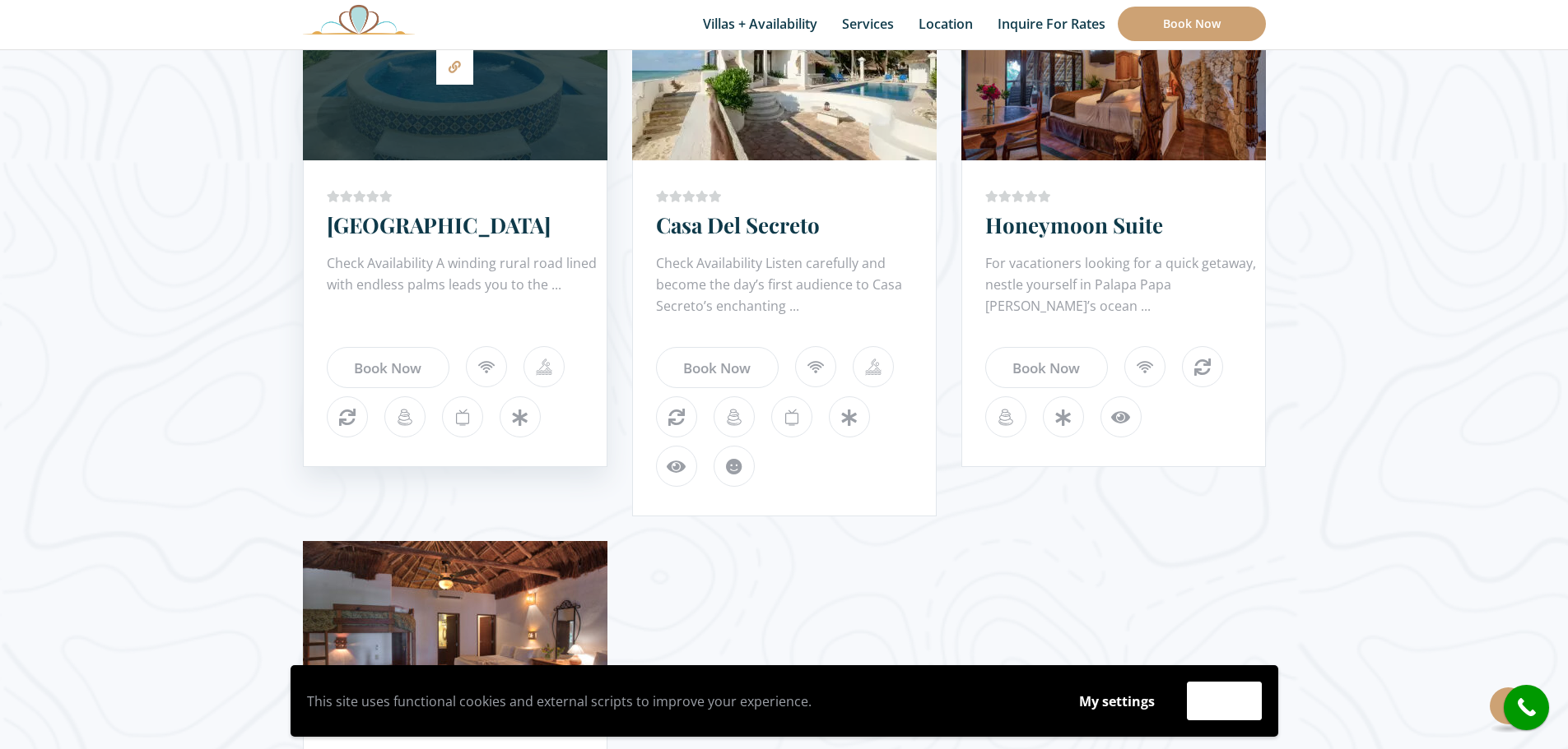
scroll to position [1563, 0]
